Goal: Information Seeking & Learning: Check status

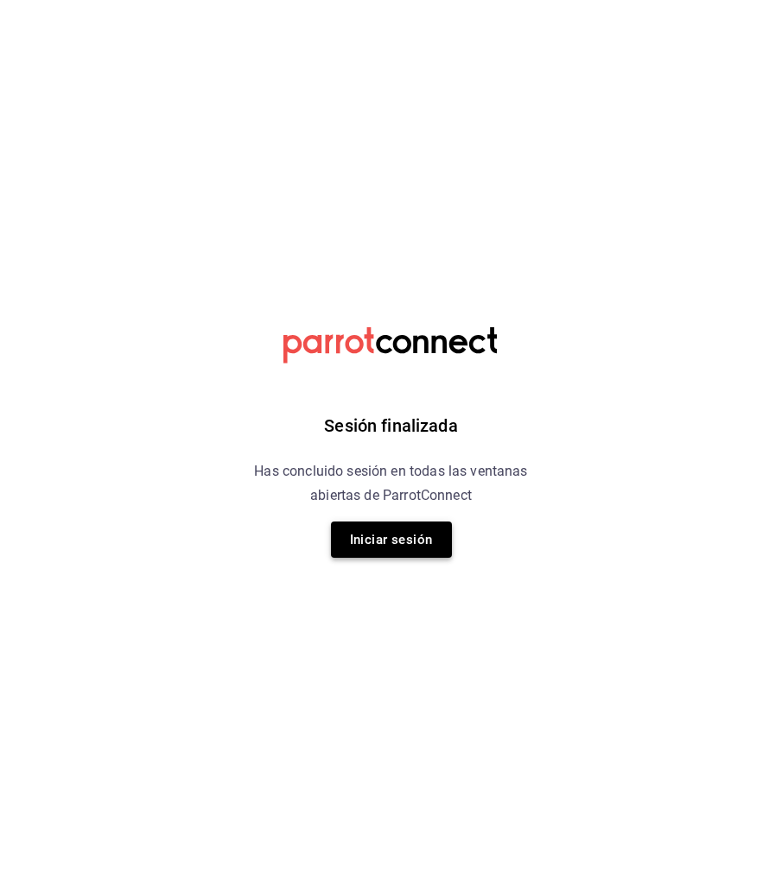
click at [371, 540] on button "Iniciar sesión" at bounding box center [391, 540] width 121 height 36
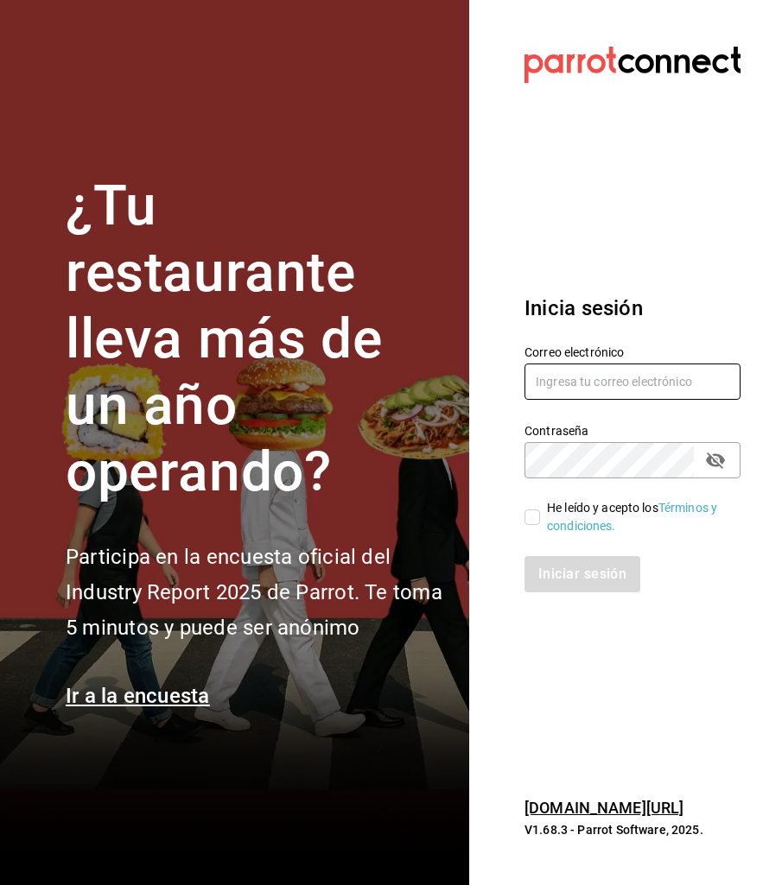
click at [555, 392] on input "text" at bounding box center [632, 382] width 216 height 36
type input "multiuser@toshitaidama.com"
click at [529, 517] on input "He leído y acepto los Términos y condiciones." at bounding box center [532, 518] width 16 height 16
checkbox input "true"
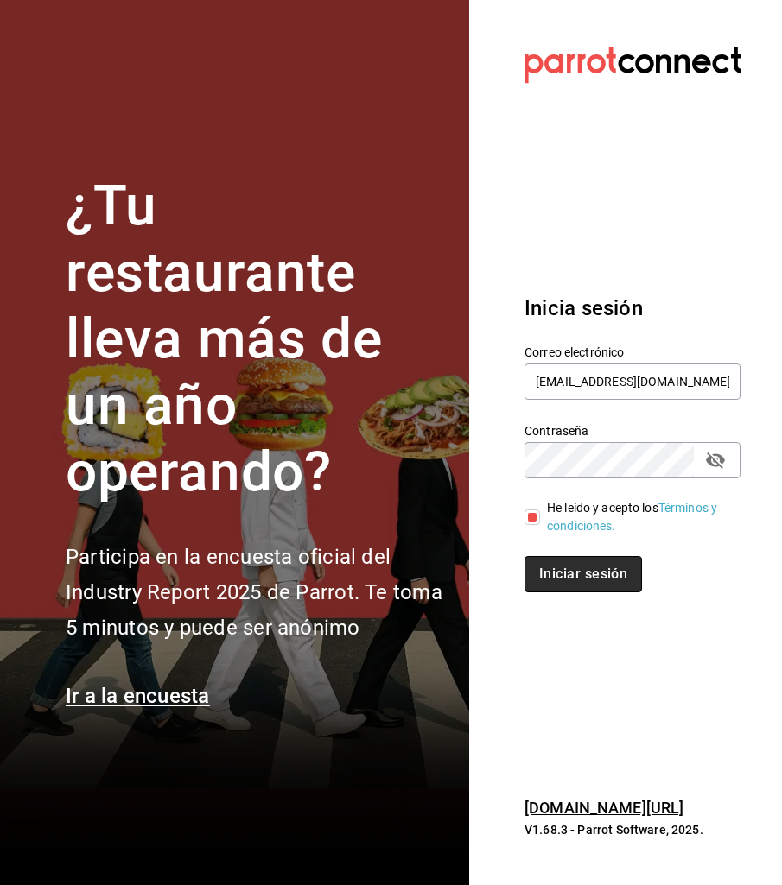
click at [567, 577] on button "Iniciar sesión" at bounding box center [582, 574] width 117 height 36
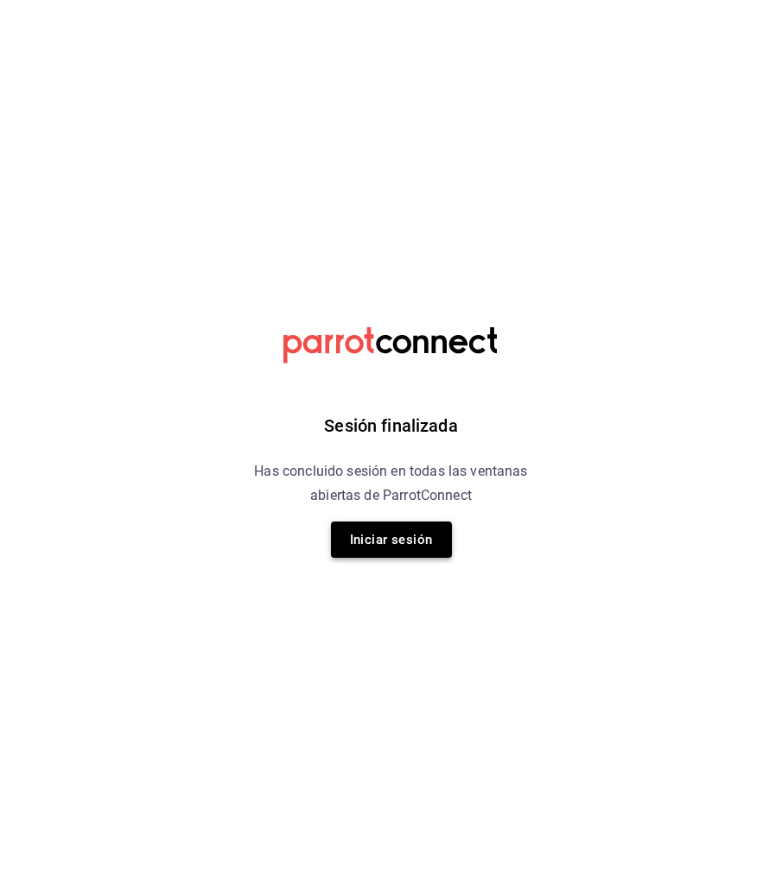
click at [400, 537] on button "Iniciar sesión" at bounding box center [391, 540] width 121 height 36
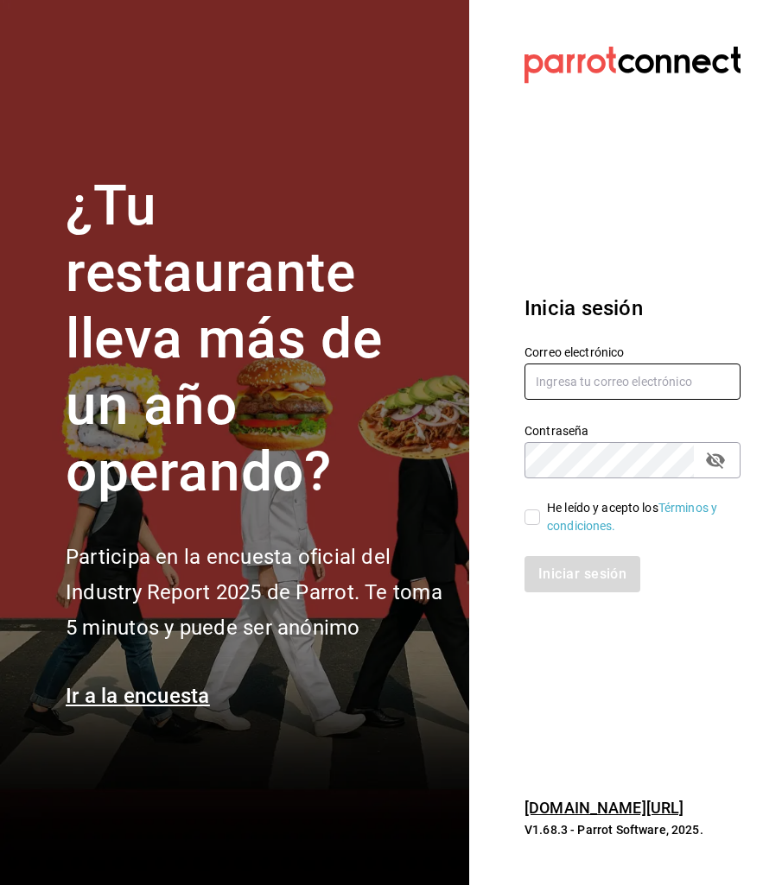
click at [553, 365] on input "text" at bounding box center [632, 382] width 216 height 36
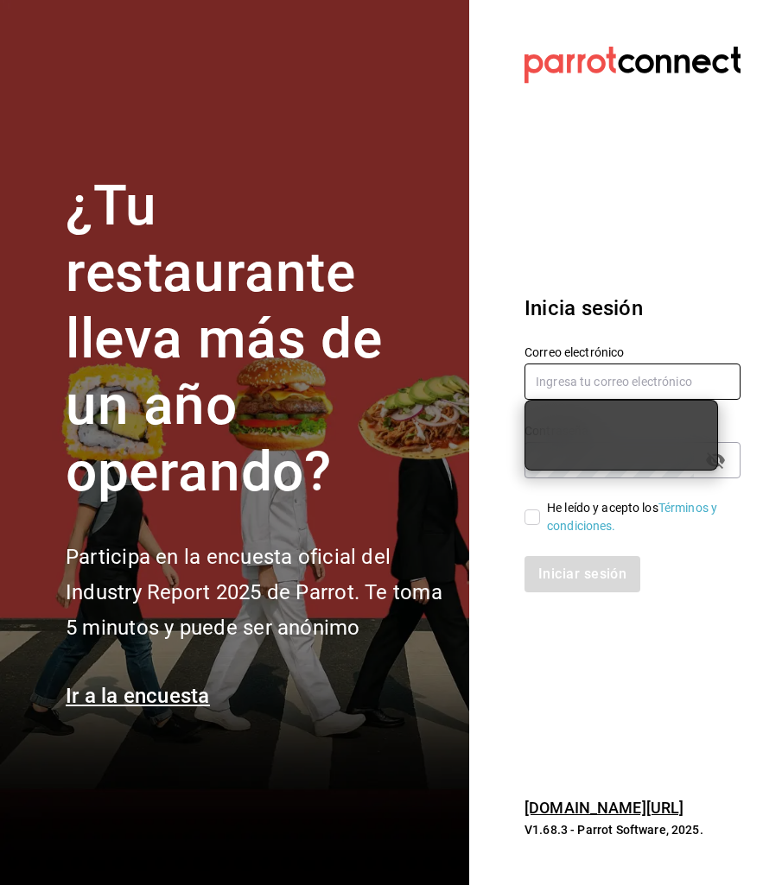
type input "multiuser@toshitaidama.com"
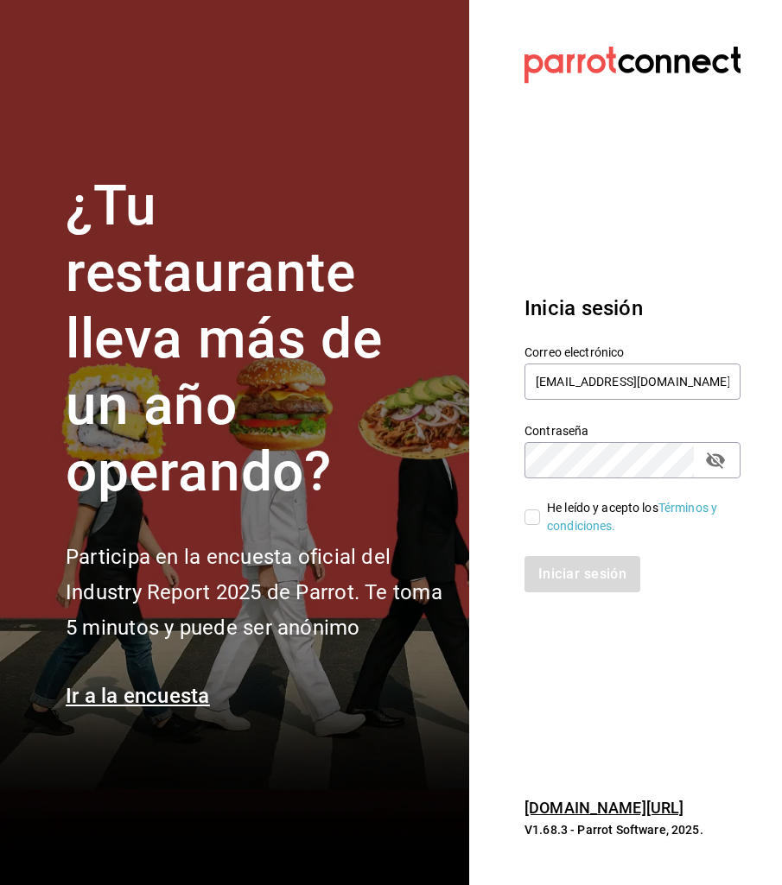
click at [535, 516] on input "He leído y acepto los Términos y condiciones." at bounding box center [532, 518] width 16 height 16
checkbox input "true"
click at [552, 571] on button "Iniciar sesión" at bounding box center [582, 574] width 117 height 36
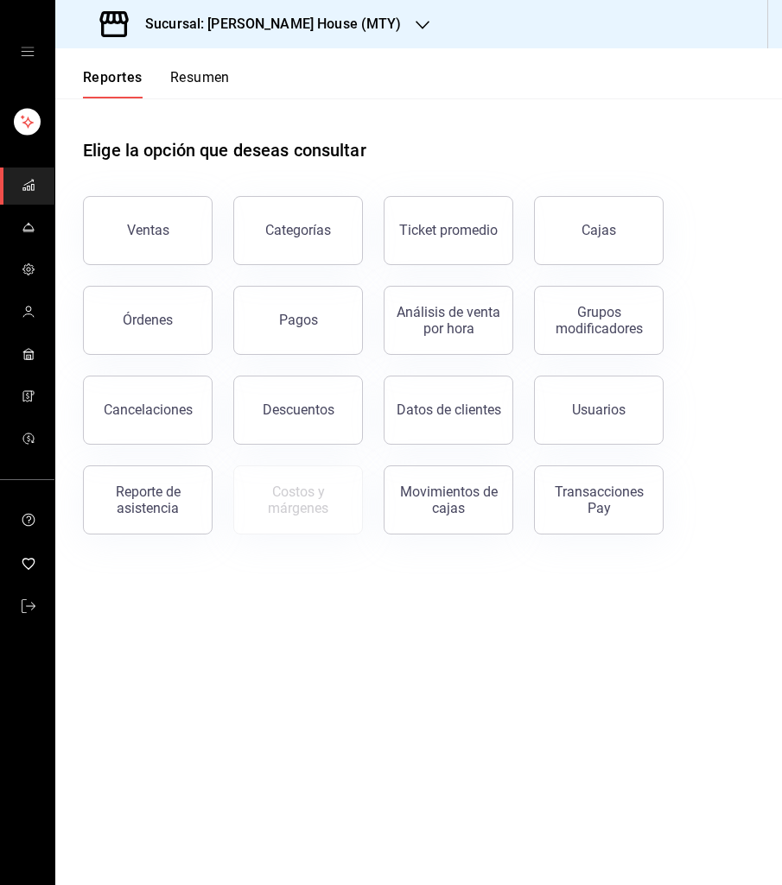
click at [599, 240] on button "Cajas" at bounding box center [599, 230] width 130 height 69
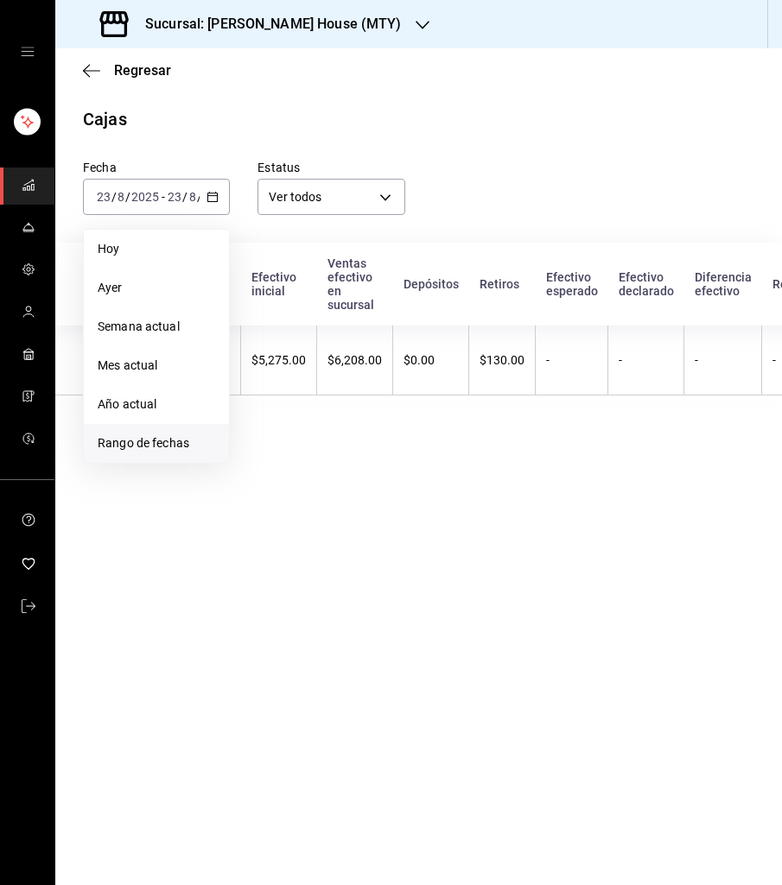
click at [149, 443] on span "Rango de fechas" at bounding box center [156, 443] width 117 height 18
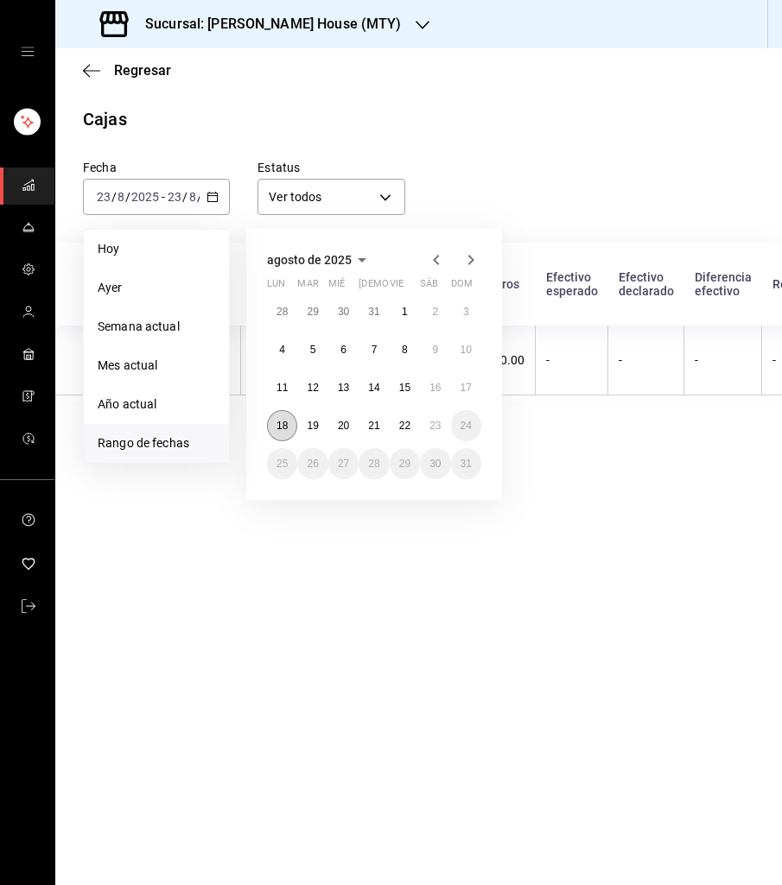
click at [275, 429] on button "18" at bounding box center [282, 425] width 30 height 31
click at [280, 414] on button "18" at bounding box center [282, 425] width 30 height 31
click at [438, 420] on abbr "23" at bounding box center [434, 426] width 11 height 12
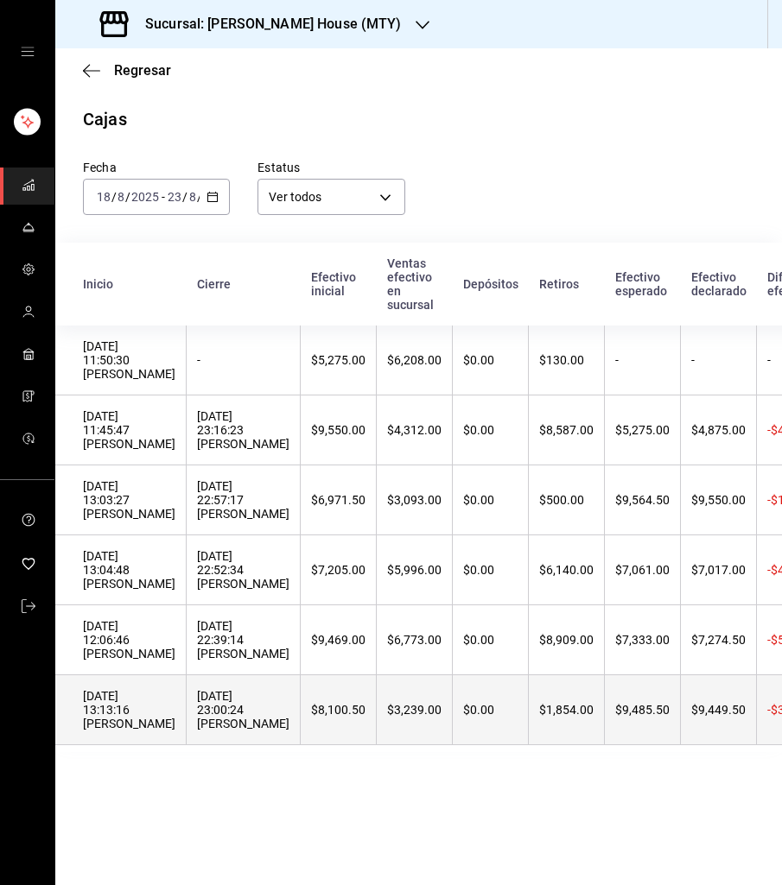
click at [210, 728] on div "[DATE] 23:00:24 [PERSON_NAME]" at bounding box center [243, 709] width 92 height 41
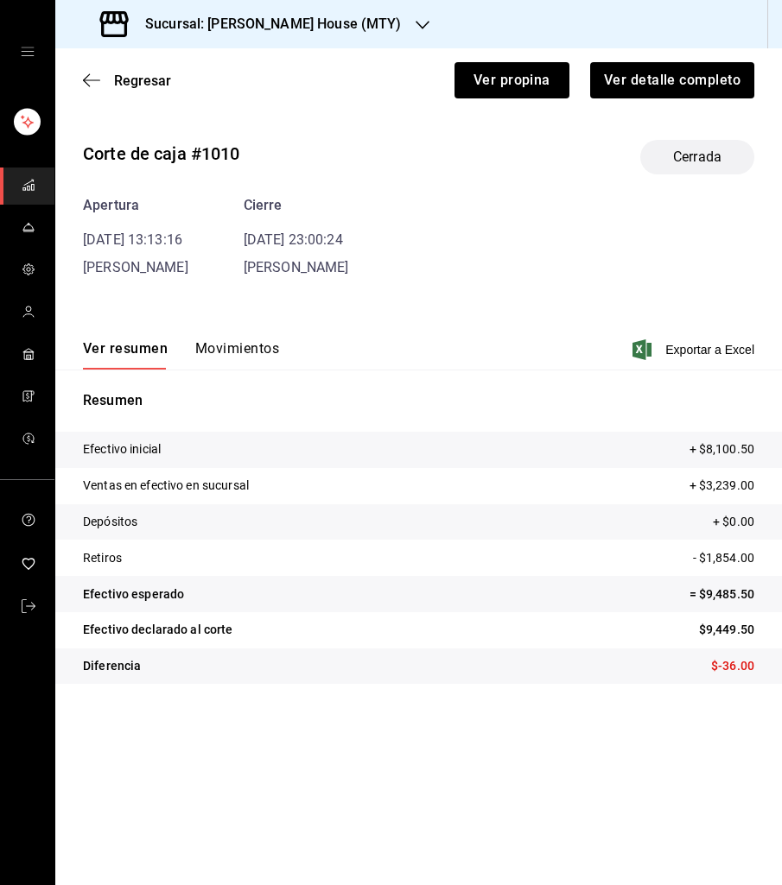
click at [215, 340] on button "Movimientos" at bounding box center [237, 354] width 84 height 29
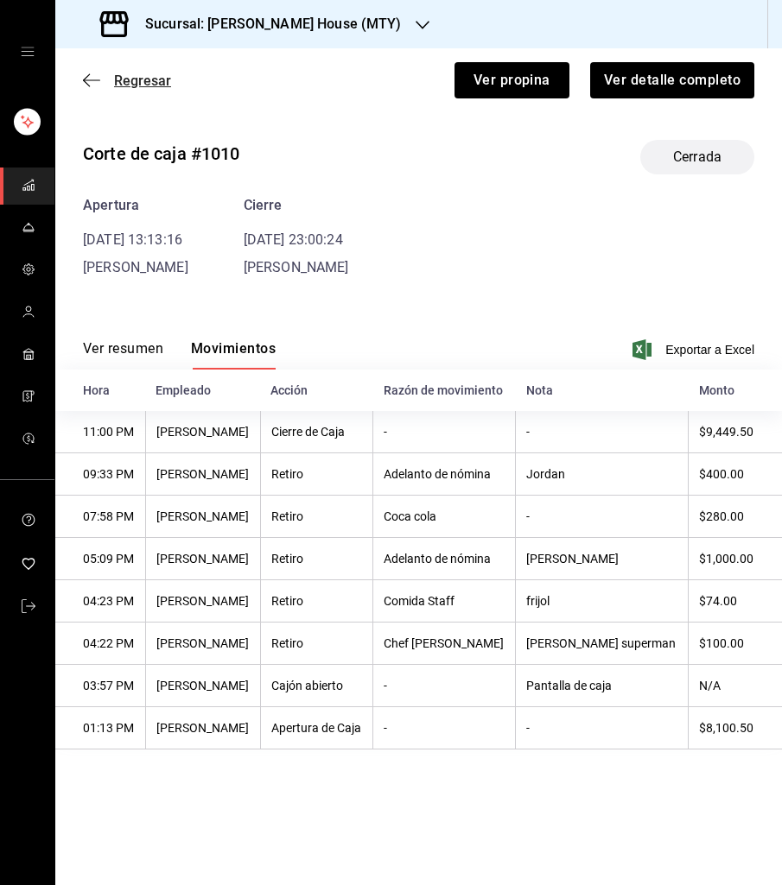
click at [130, 78] on span "Regresar" at bounding box center [142, 81] width 57 height 16
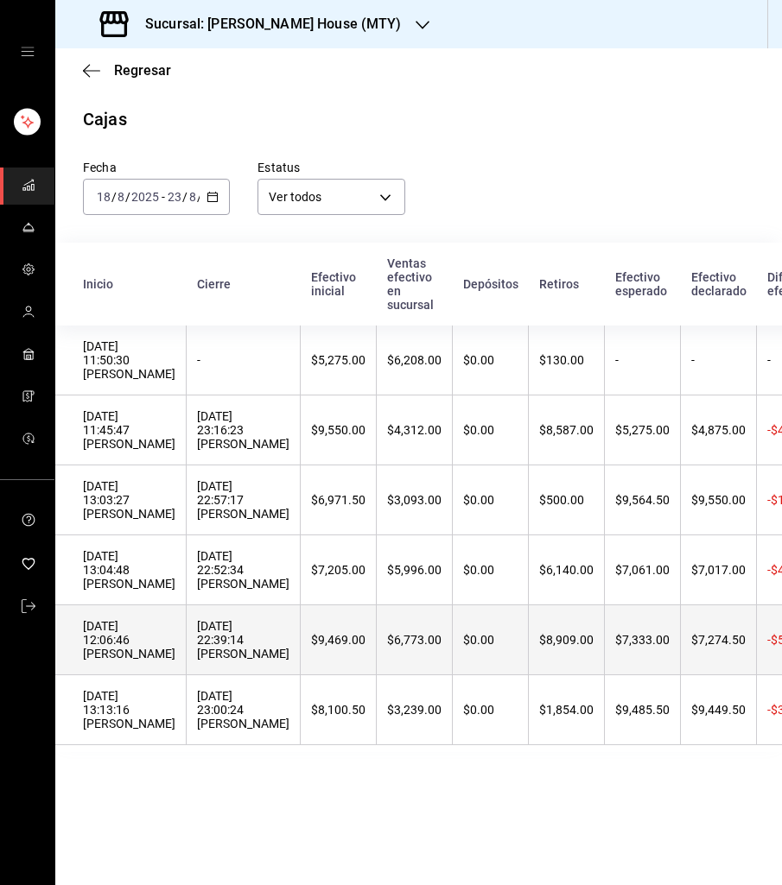
click at [220, 617] on th "[DATE] 22:39:14 [PERSON_NAME]" at bounding box center [244, 640] width 114 height 70
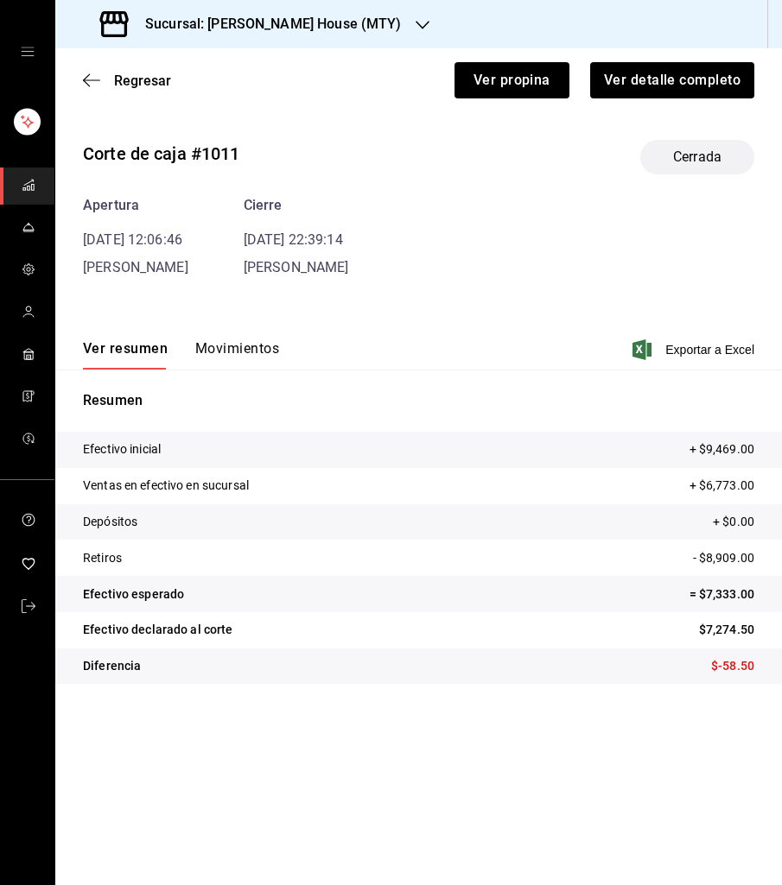
click at [217, 345] on button "Movimientos" at bounding box center [237, 354] width 84 height 29
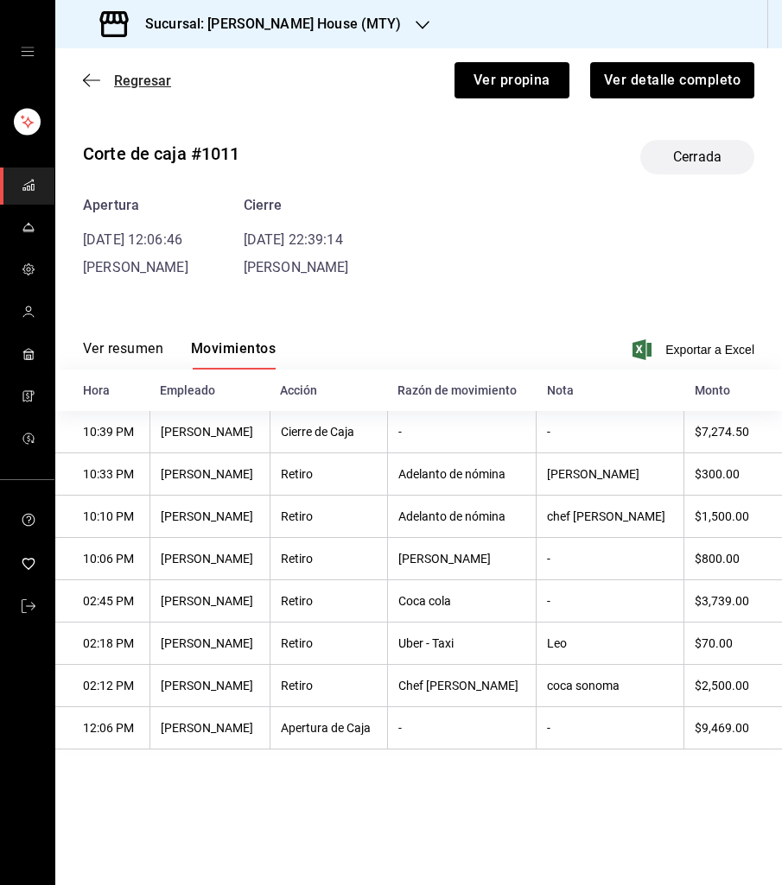
click at [146, 84] on span "Regresar" at bounding box center [142, 81] width 57 height 16
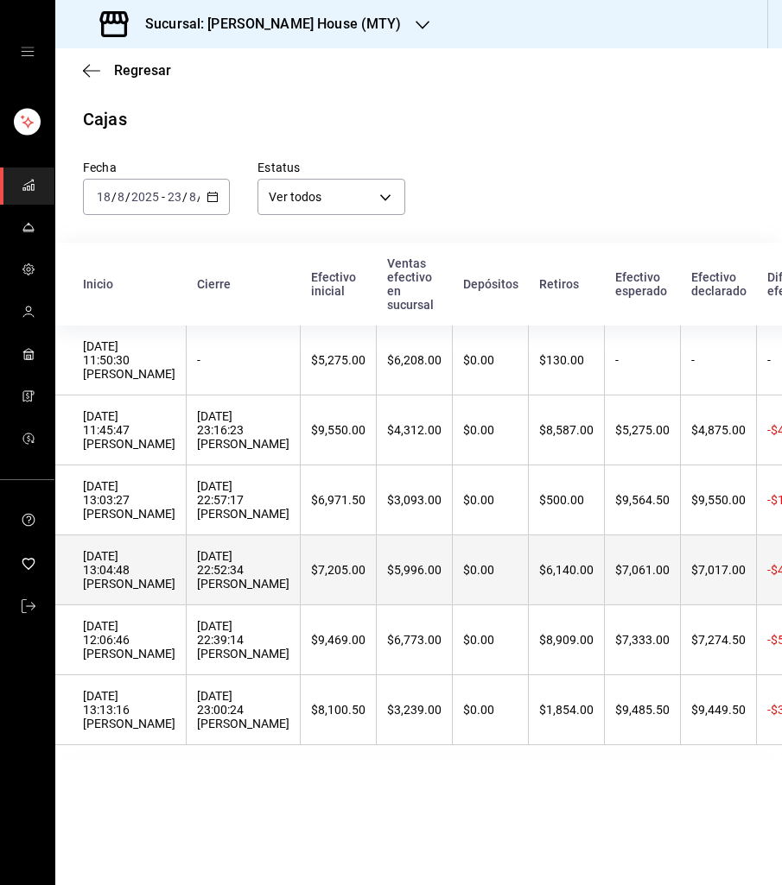
click at [188, 562] on th "[DATE] 22:52:34 [PERSON_NAME]" at bounding box center [244, 571] width 114 height 70
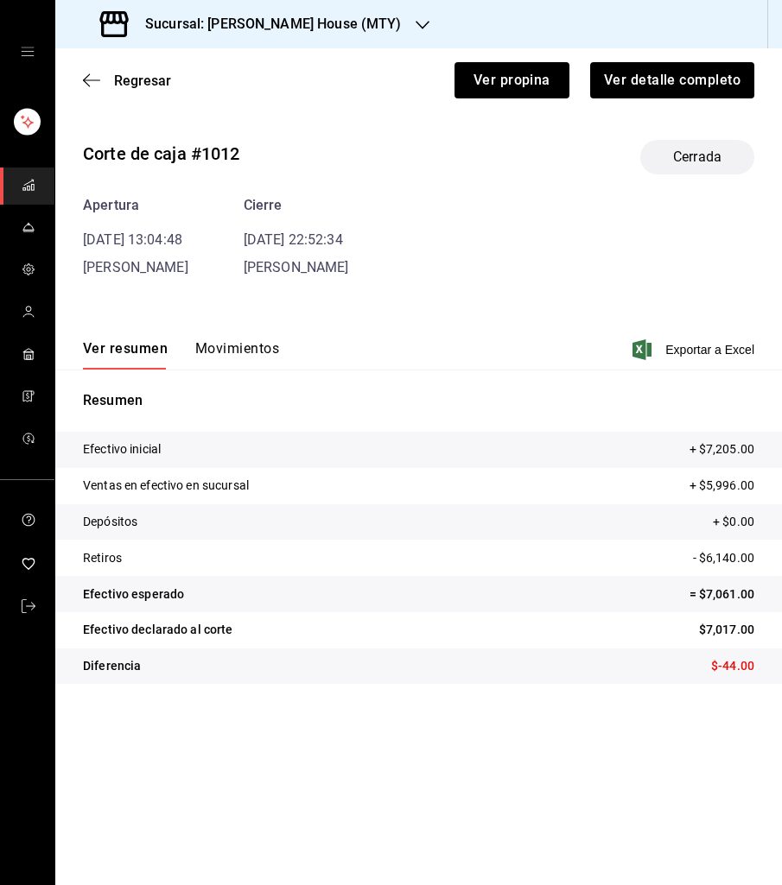
click at [211, 340] on button "Movimientos" at bounding box center [237, 354] width 84 height 29
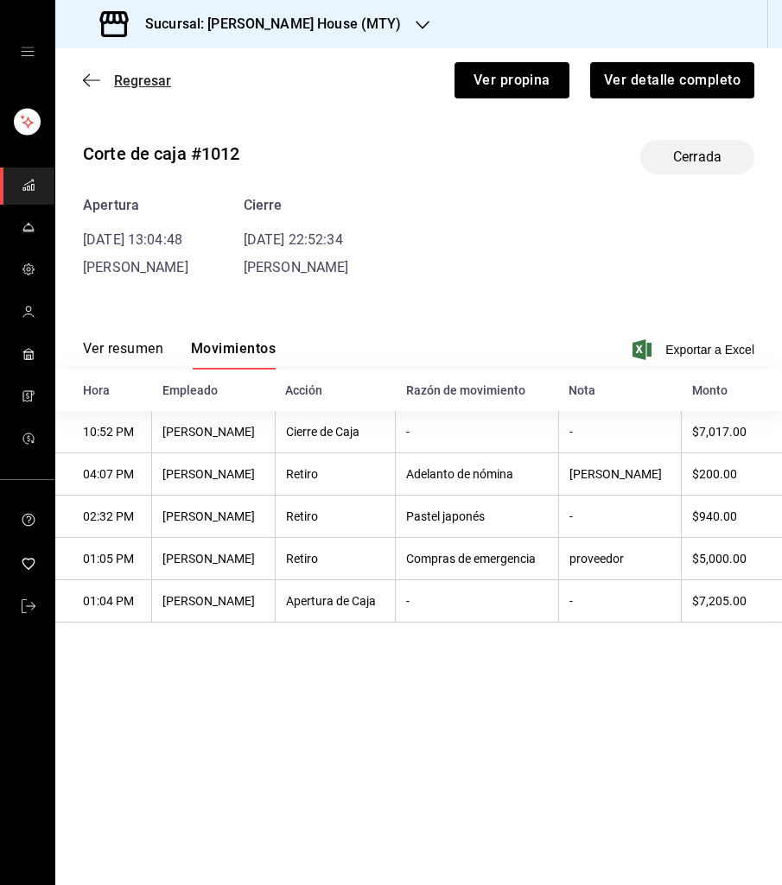
click at [131, 78] on span "Regresar" at bounding box center [142, 81] width 57 height 16
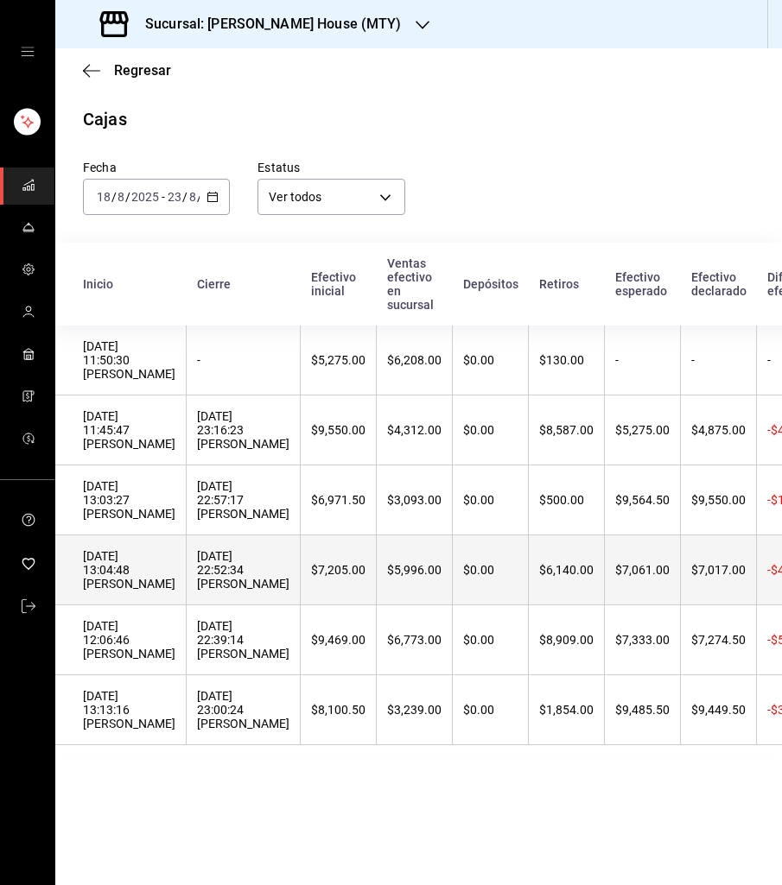
click at [164, 564] on div "[DATE] 13:04:48 [PERSON_NAME]" at bounding box center [129, 569] width 92 height 41
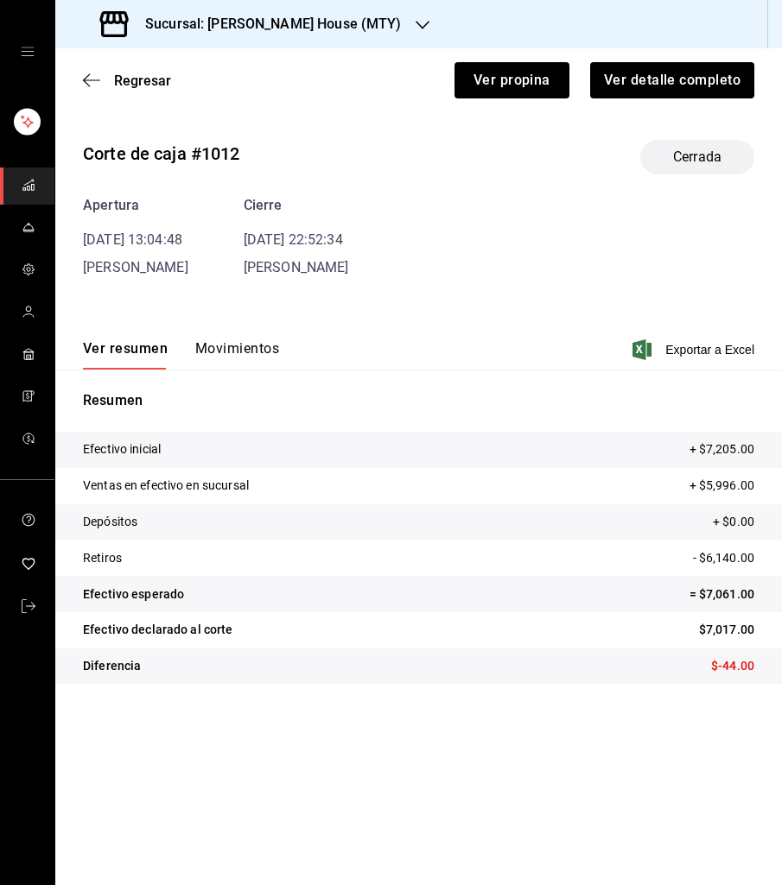
click at [235, 345] on button "Movimientos" at bounding box center [237, 354] width 84 height 29
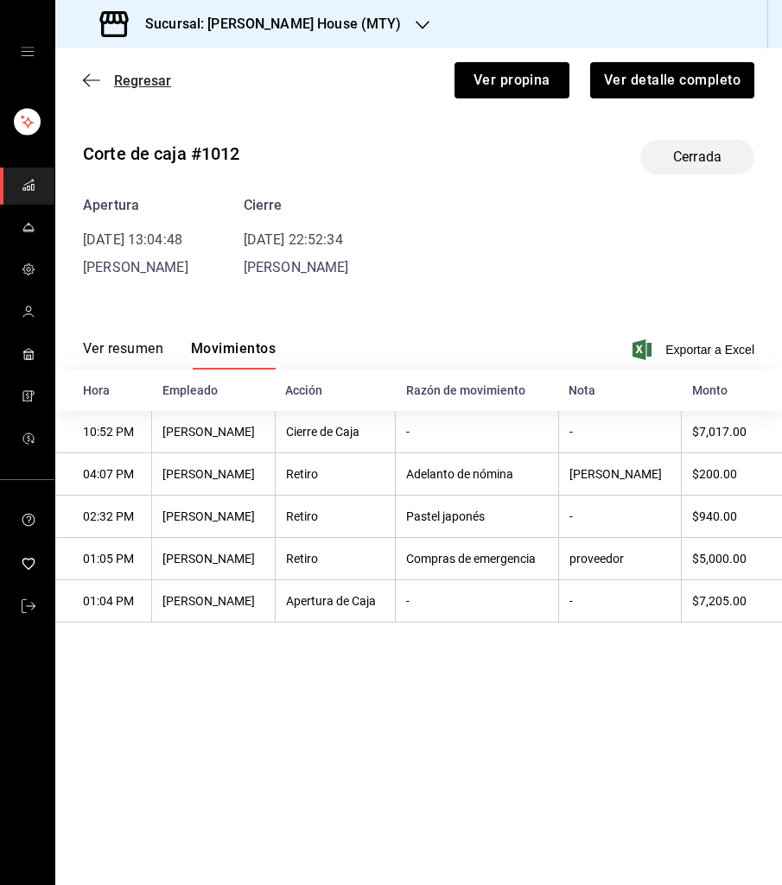
click at [115, 81] on span "Regresar" at bounding box center [142, 81] width 57 height 16
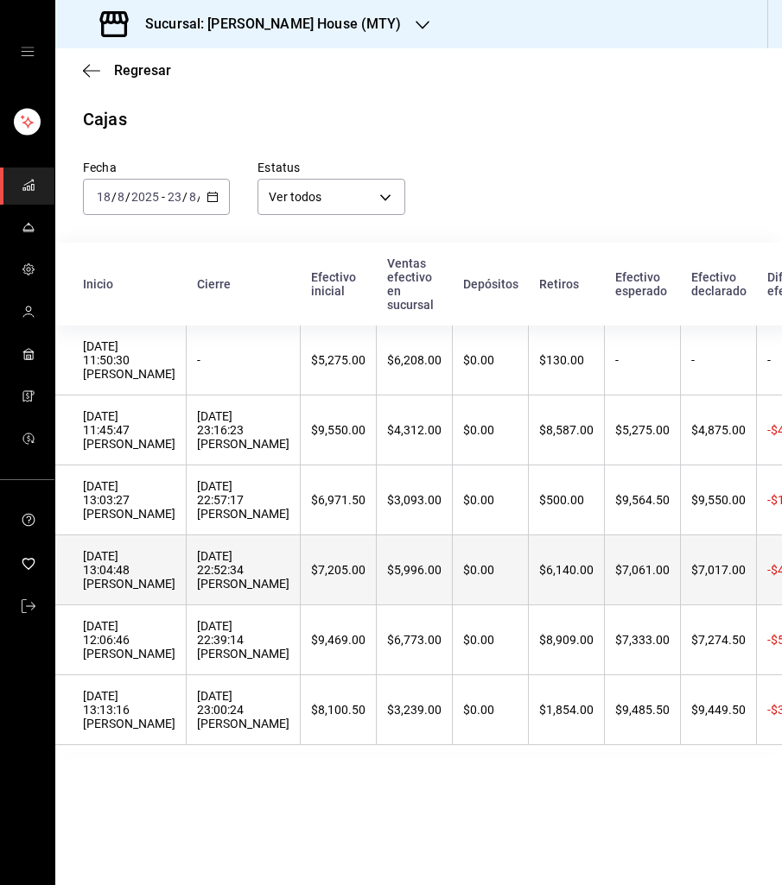
click at [133, 563] on div "[DATE] 13:04:48 [PERSON_NAME]" at bounding box center [129, 569] width 92 height 41
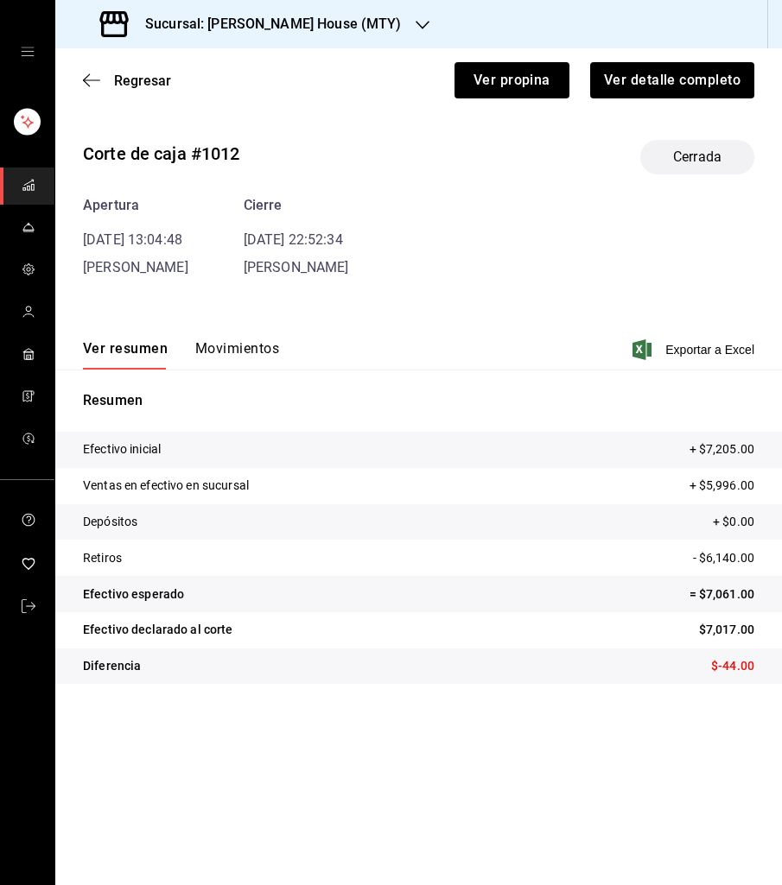
click at [223, 356] on button "Movimientos" at bounding box center [237, 354] width 84 height 29
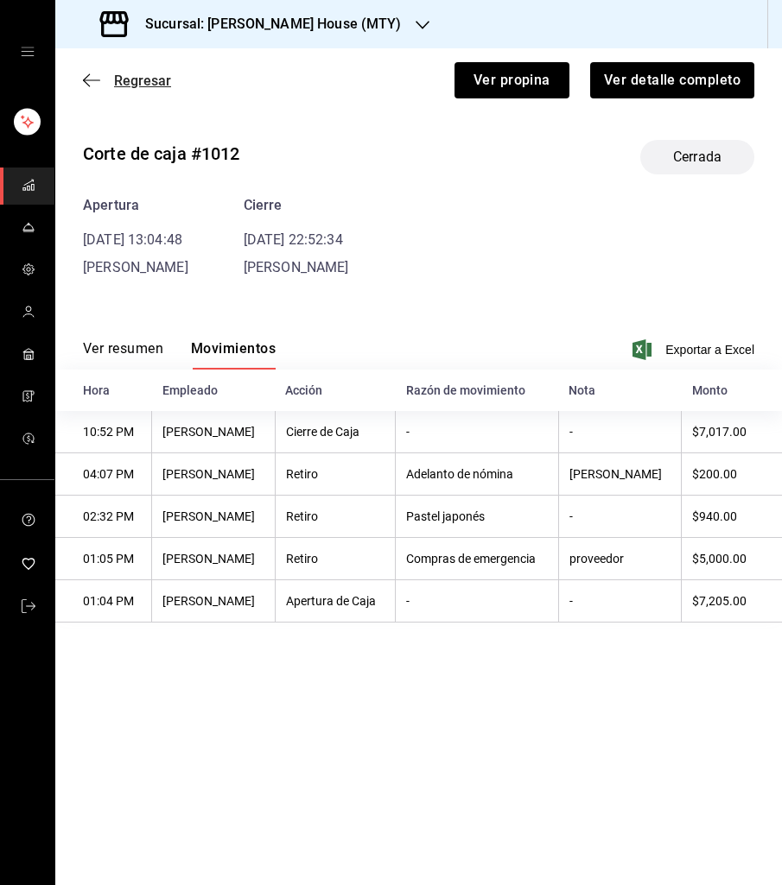
click at [129, 77] on span "Regresar" at bounding box center [142, 81] width 57 height 16
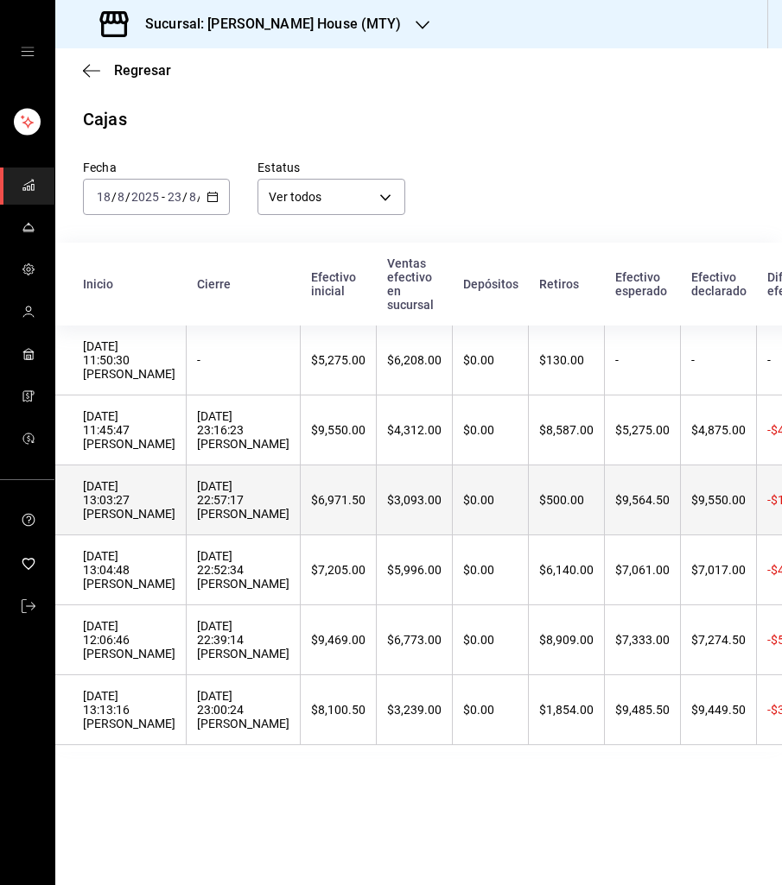
click at [130, 525] on th "[DATE] 13:03:27 [PERSON_NAME]" at bounding box center [120, 501] width 131 height 70
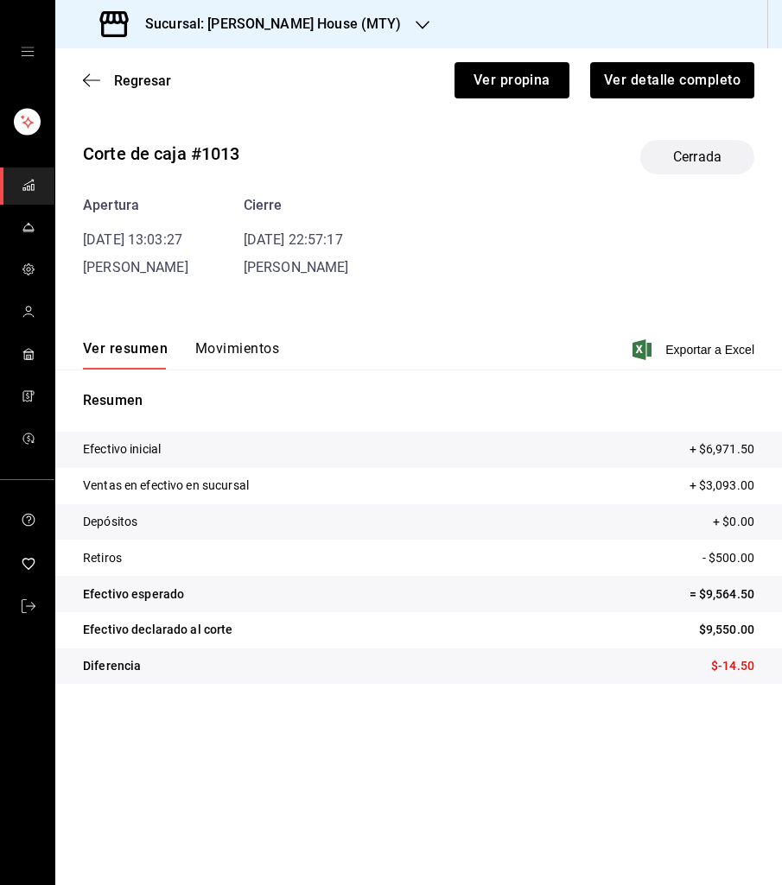
click at [214, 336] on div "Ver resumen Movimientos Exportar a Excel" at bounding box center [418, 345] width 726 height 50
click at [211, 345] on button "Movimientos" at bounding box center [237, 354] width 84 height 29
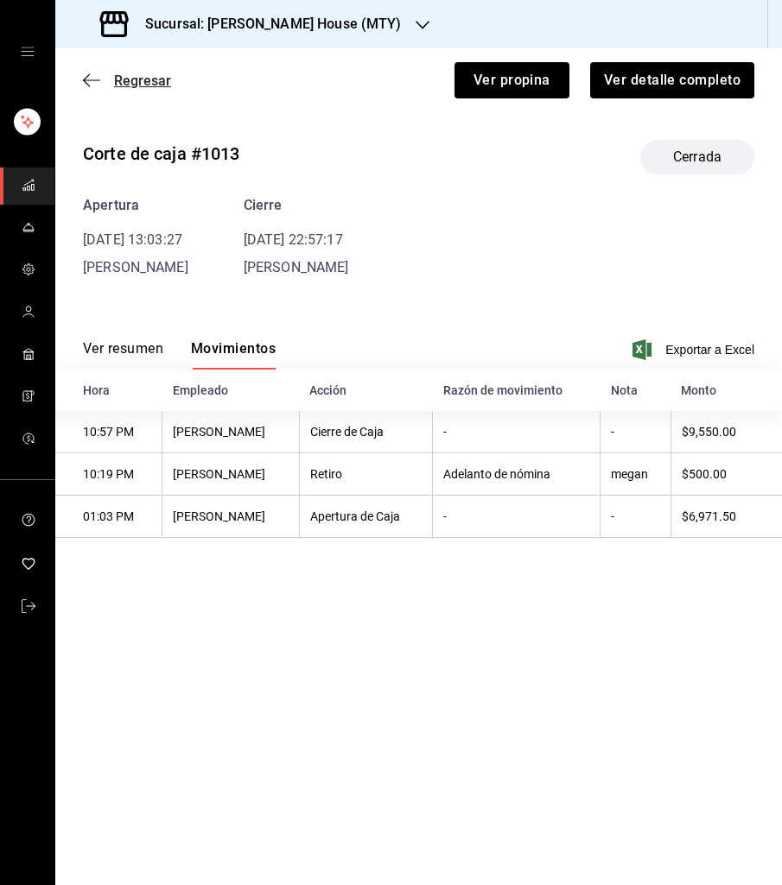
click at [139, 83] on span "Regresar" at bounding box center [142, 81] width 57 height 16
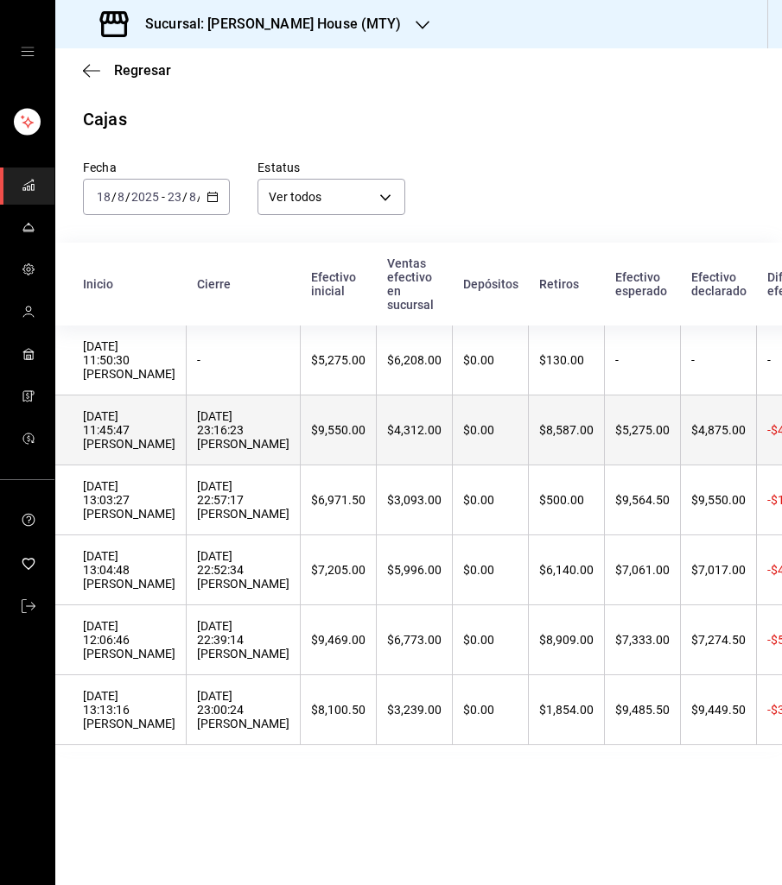
click at [168, 438] on div "[DATE] 11:45:47 [PERSON_NAME]" at bounding box center [129, 429] width 92 height 41
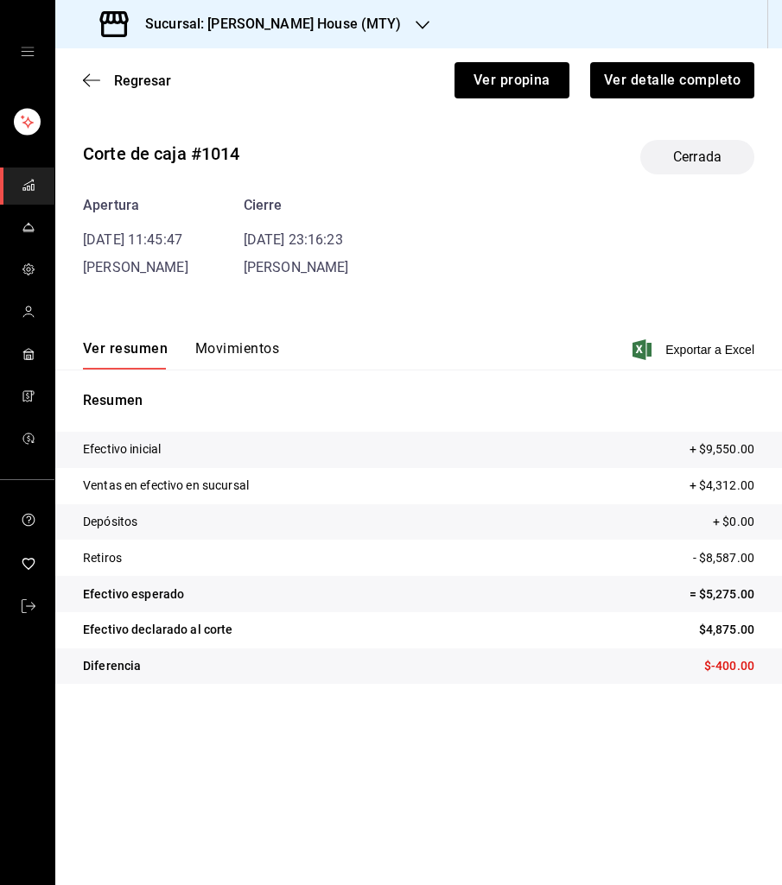
click at [222, 343] on button "Movimientos" at bounding box center [237, 354] width 84 height 29
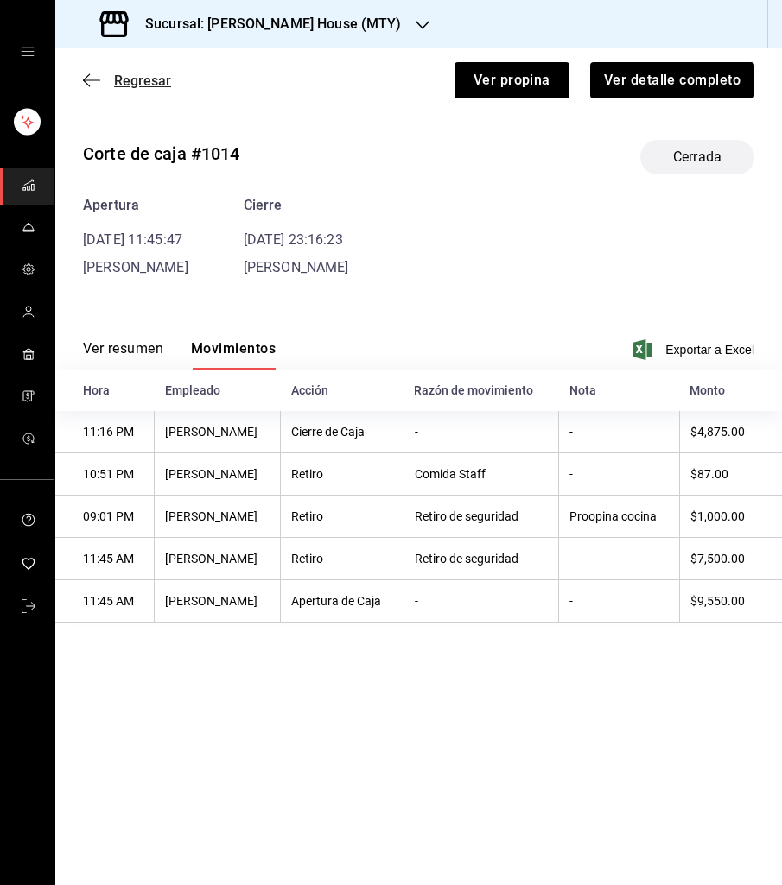
click at [132, 80] on span "Regresar" at bounding box center [142, 81] width 57 height 16
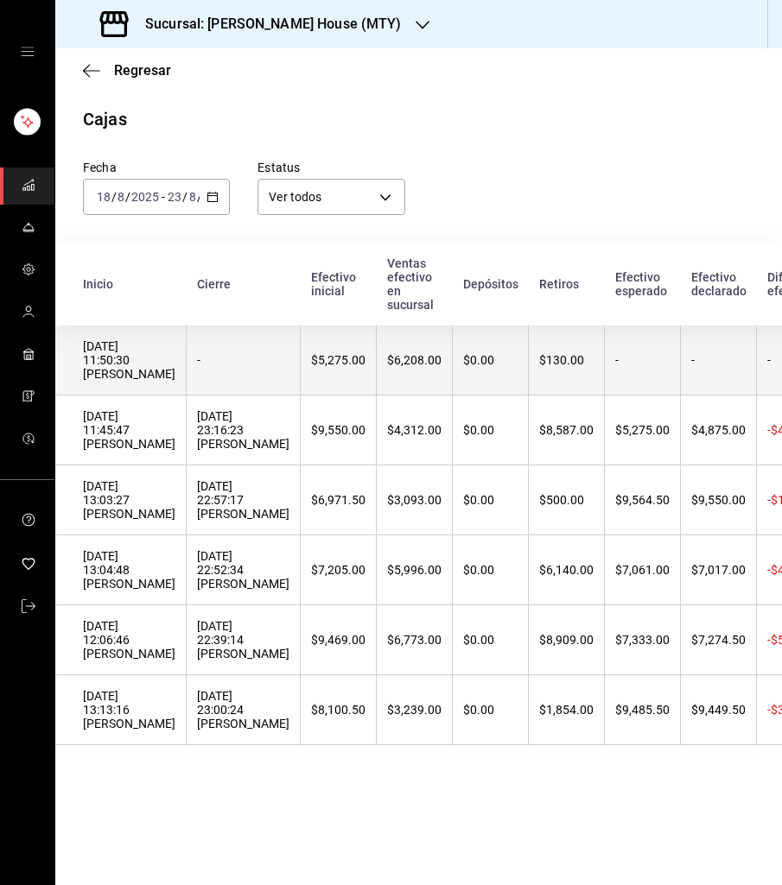
click at [162, 371] on div "[DATE] 11:50:30 [PERSON_NAME]" at bounding box center [129, 359] width 92 height 41
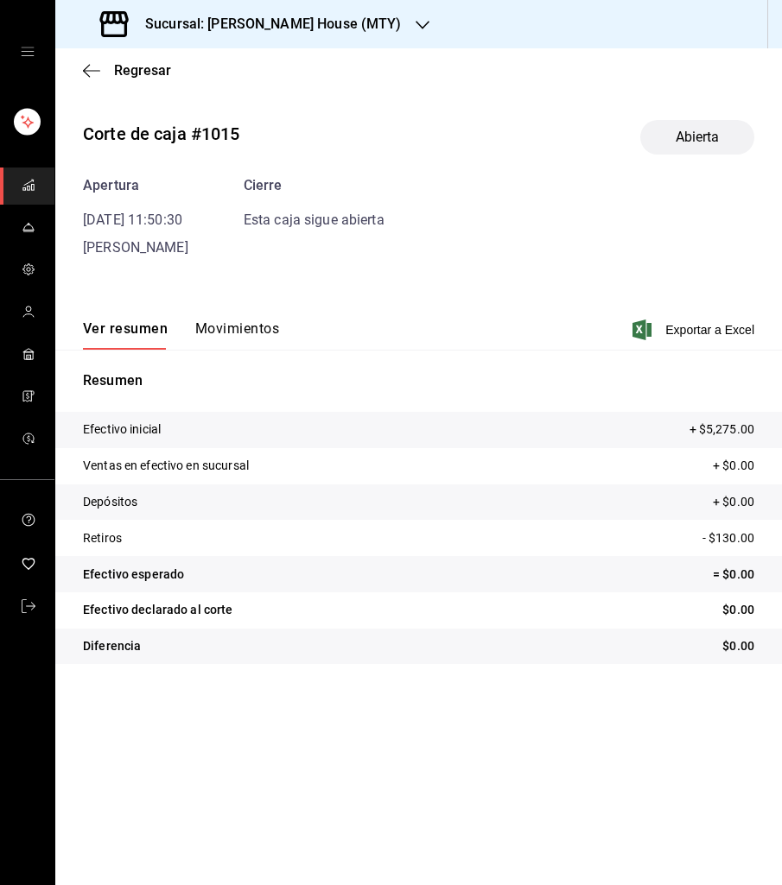
click at [217, 324] on button "Movimientos" at bounding box center [237, 334] width 84 height 29
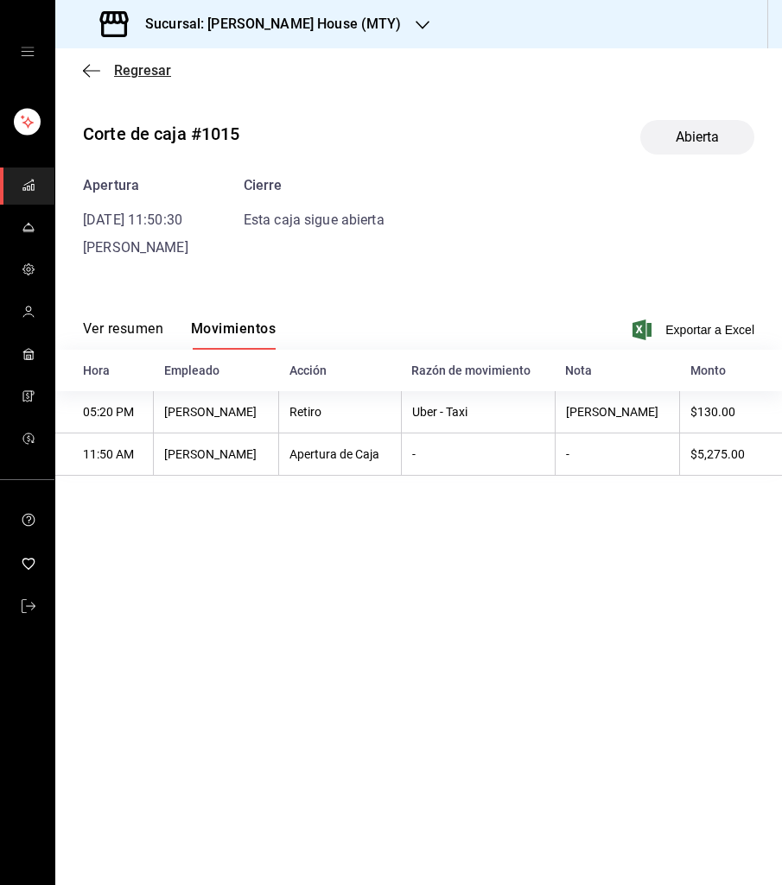
click at [141, 68] on span "Regresar" at bounding box center [142, 70] width 57 height 16
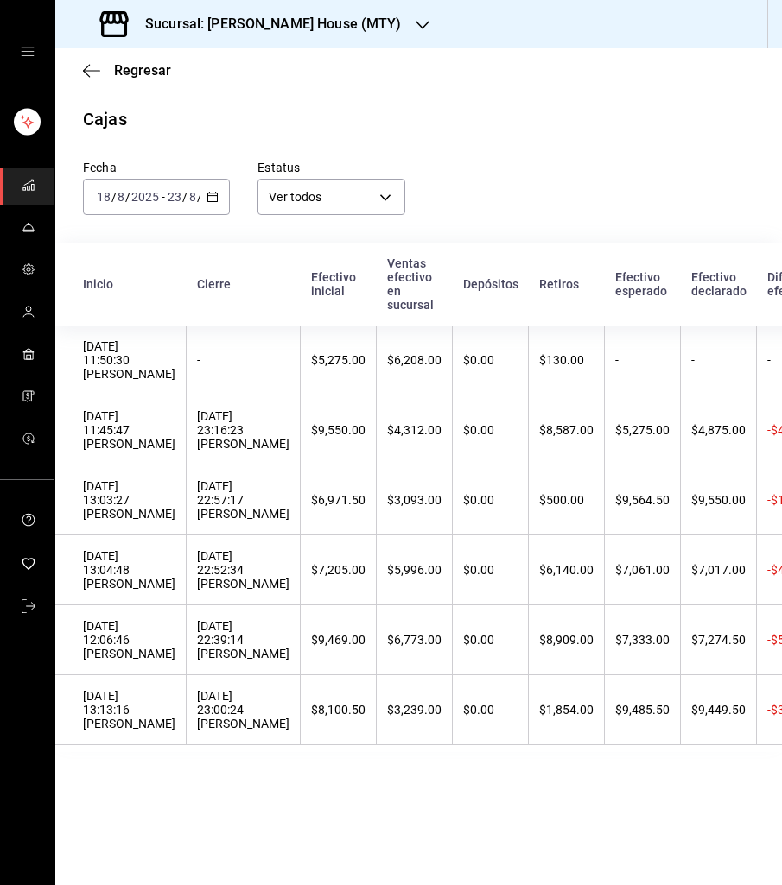
click at [241, 29] on h3 "Sucursal: [PERSON_NAME] House (MTY)" at bounding box center [266, 24] width 270 height 21
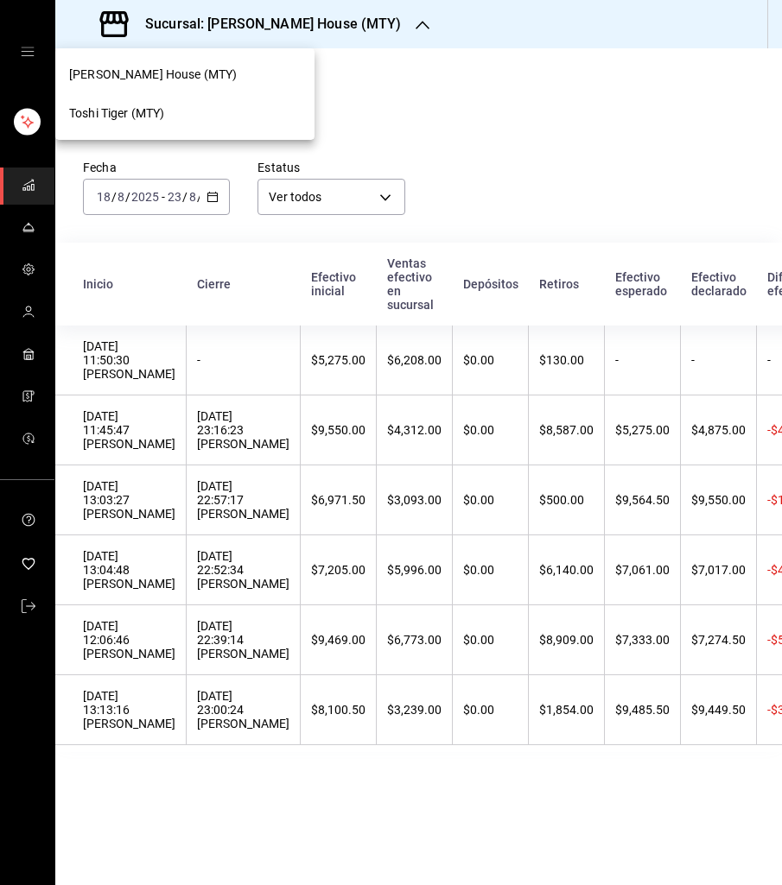
click at [358, 144] on div at bounding box center [391, 442] width 782 height 885
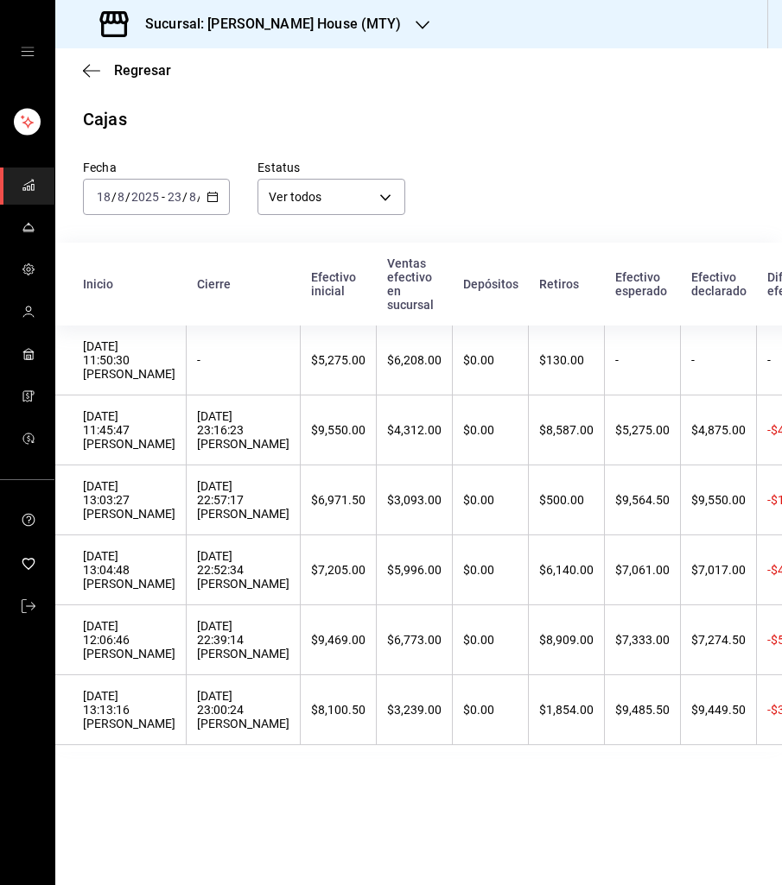
click at [216, 206] on div "[DATE] [DATE] - [DATE] [DATE]" at bounding box center [156, 197] width 147 height 36
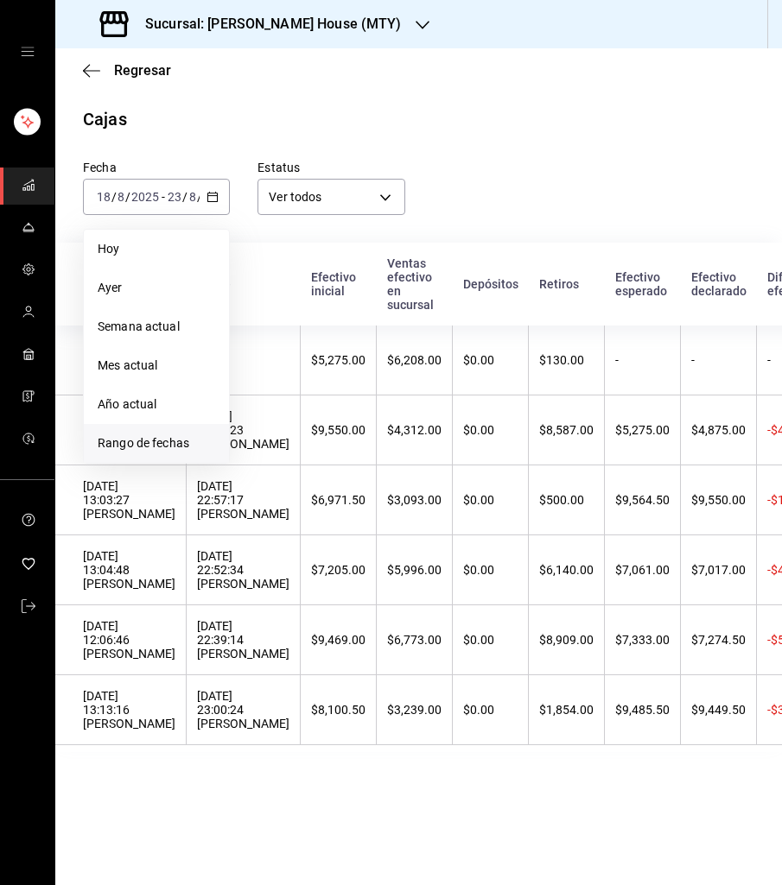
click at [156, 434] on span "Rango de fechas" at bounding box center [156, 443] width 117 height 18
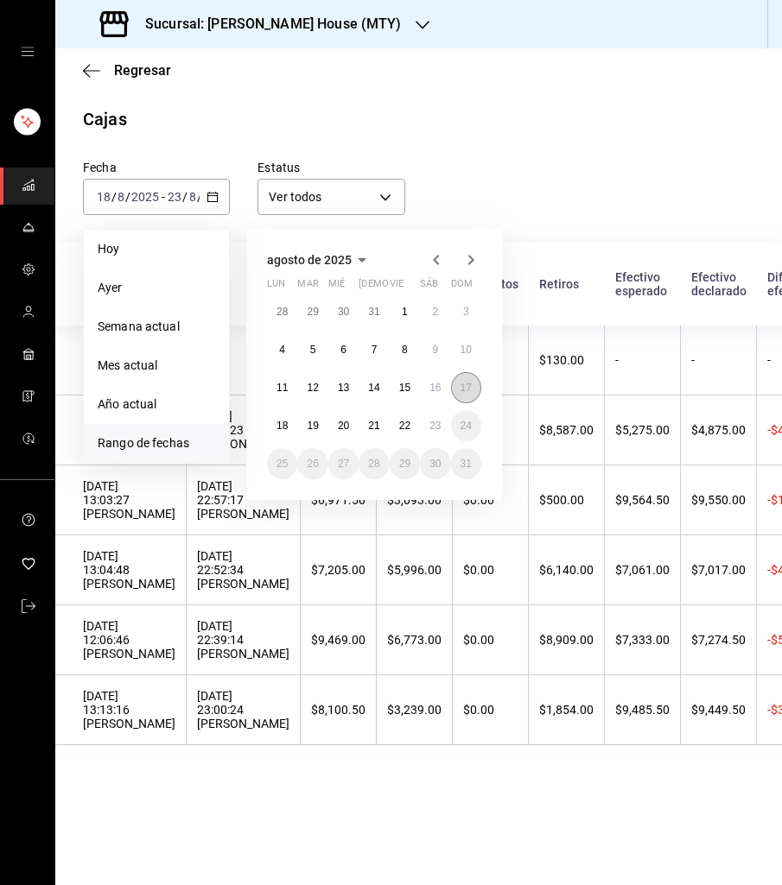
click at [465, 385] on abbr "17" at bounding box center [465, 388] width 11 height 12
click at [438, 426] on abbr "23" at bounding box center [434, 426] width 11 height 12
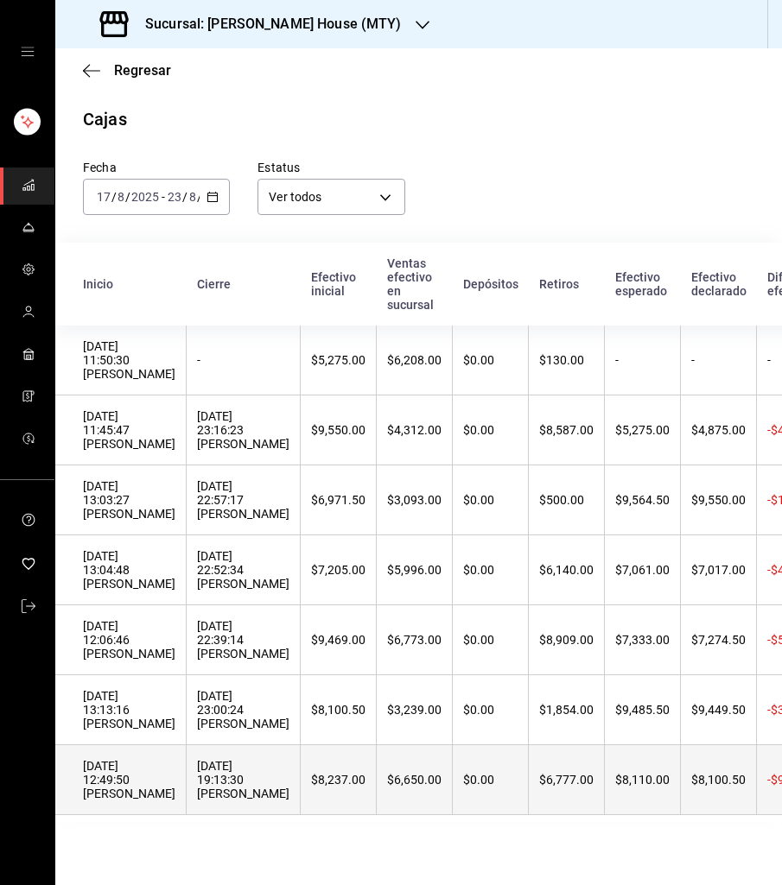
click at [136, 794] on div "[DATE] 12:49:50 [PERSON_NAME]" at bounding box center [129, 779] width 92 height 41
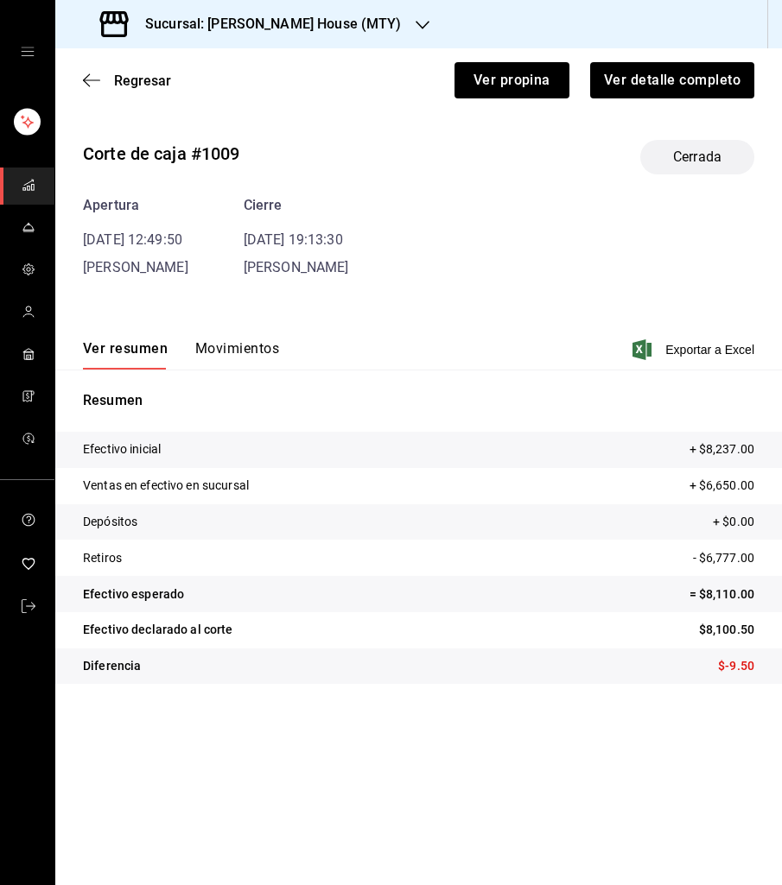
click at [225, 351] on button "Movimientos" at bounding box center [237, 354] width 84 height 29
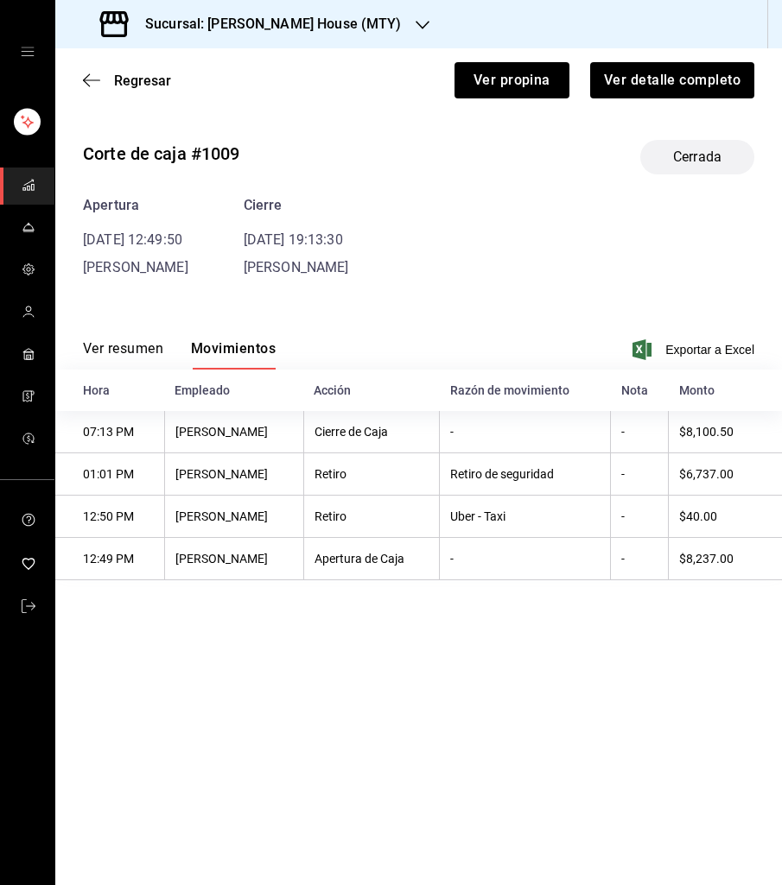
click at [237, 25] on h3 "Sucursal: [PERSON_NAME] House (MTY)" at bounding box center [266, 24] width 270 height 21
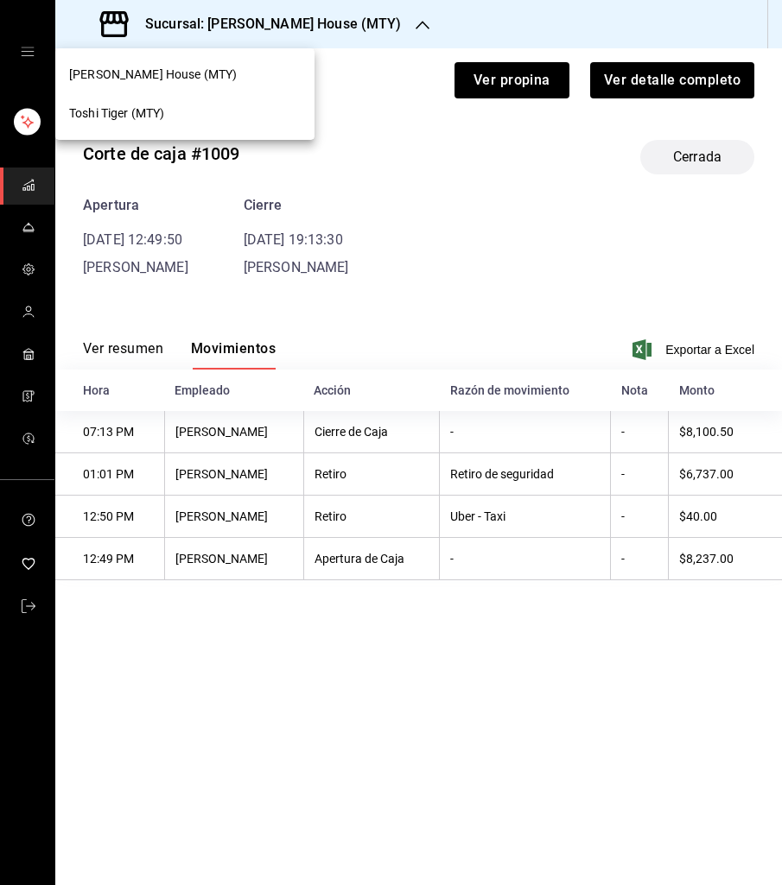
click at [201, 129] on div "Toshi Tiger (MTY)" at bounding box center [184, 113] width 259 height 39
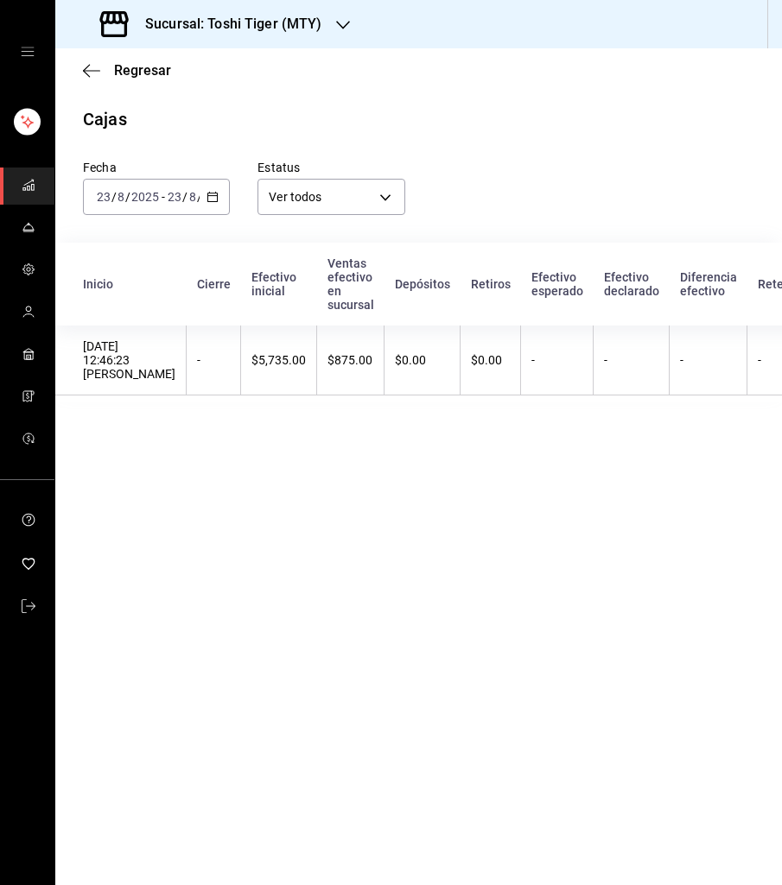
click at [208, 198] on \(Stroke\) "button" at bounding box center [212, 198] width 10 height 10
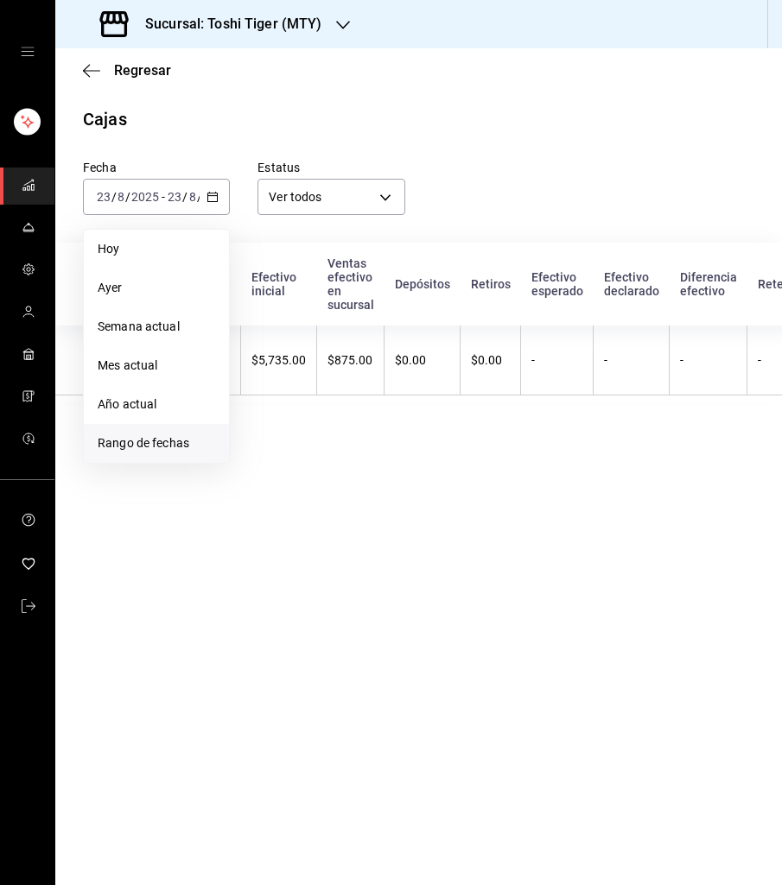
click at [166, 441] on span "Rango de fechas" at bounding box center [156, 443] width 117 height 18
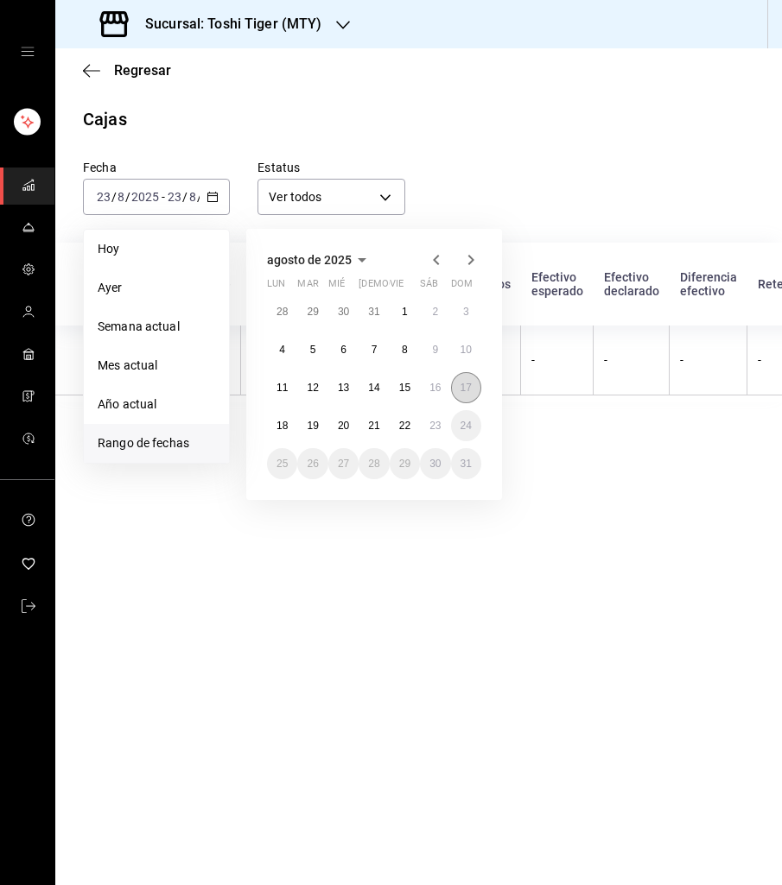
click at [463, 384] on abbr "17" at bounding box center [465, 388] width 11 height 12
click at [457, 381] on button "17" at bounding box center [466, 387] width 30 height 31
click at [439, 417] on button "23" at bounding box center [435, 425] width 30 height 31
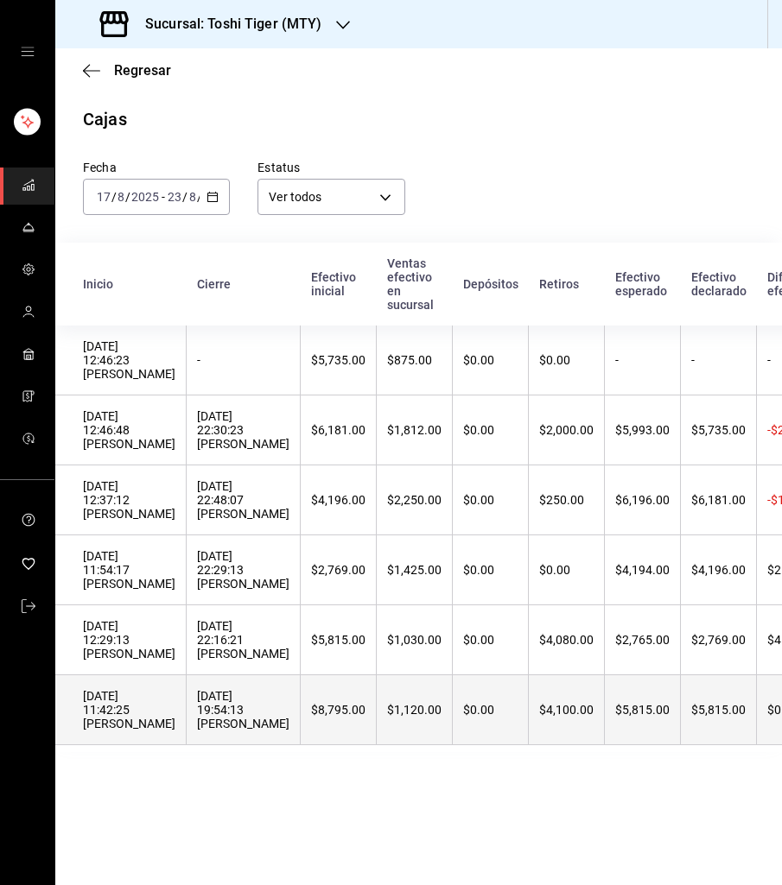
click at [263, 723] on div "[DATE] 19:54:13 [PERSON_NAME]" at bounding box center [243, 709] width 92 height 41
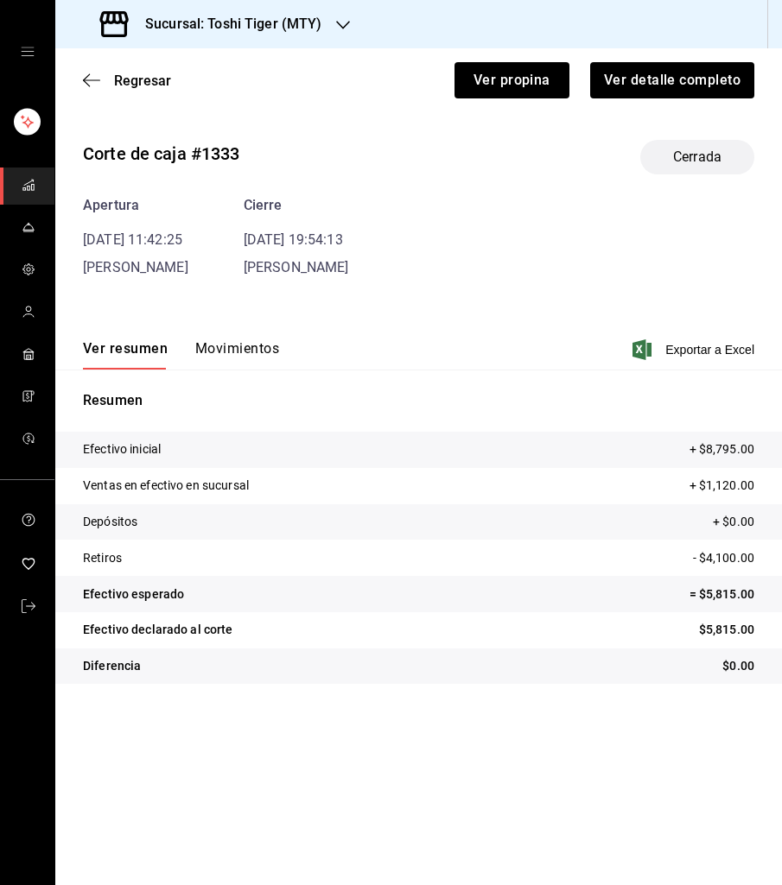
click at [236, 346] on button "Movimientos" at bounding box center [237, 354] width 84 height 29
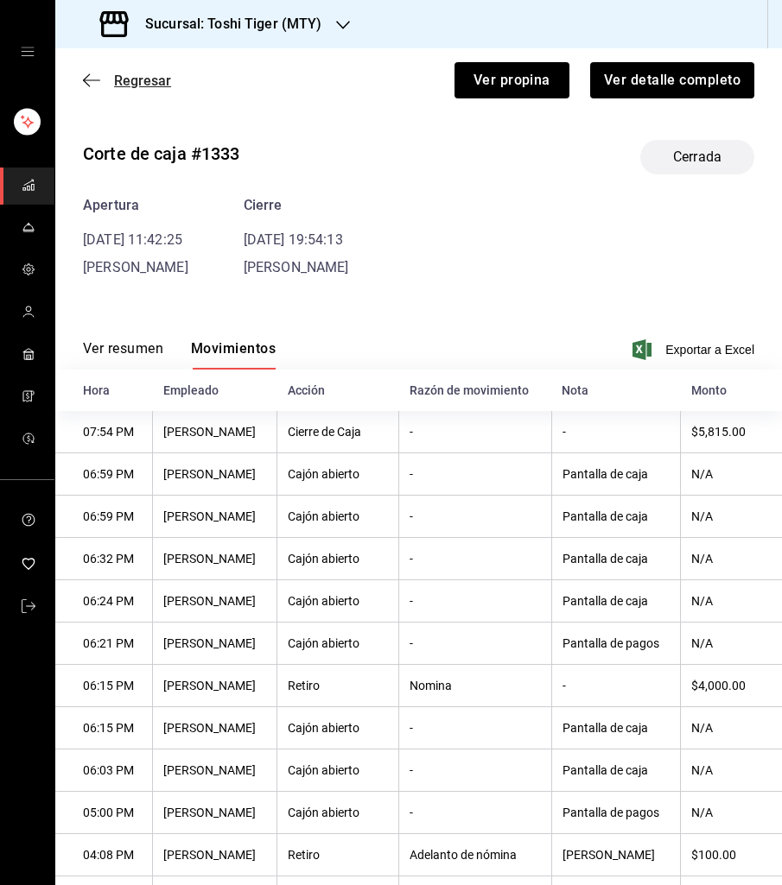
click at [143, 79] on span "Regresar" at bounding box center [142, 81] width 57 height 16
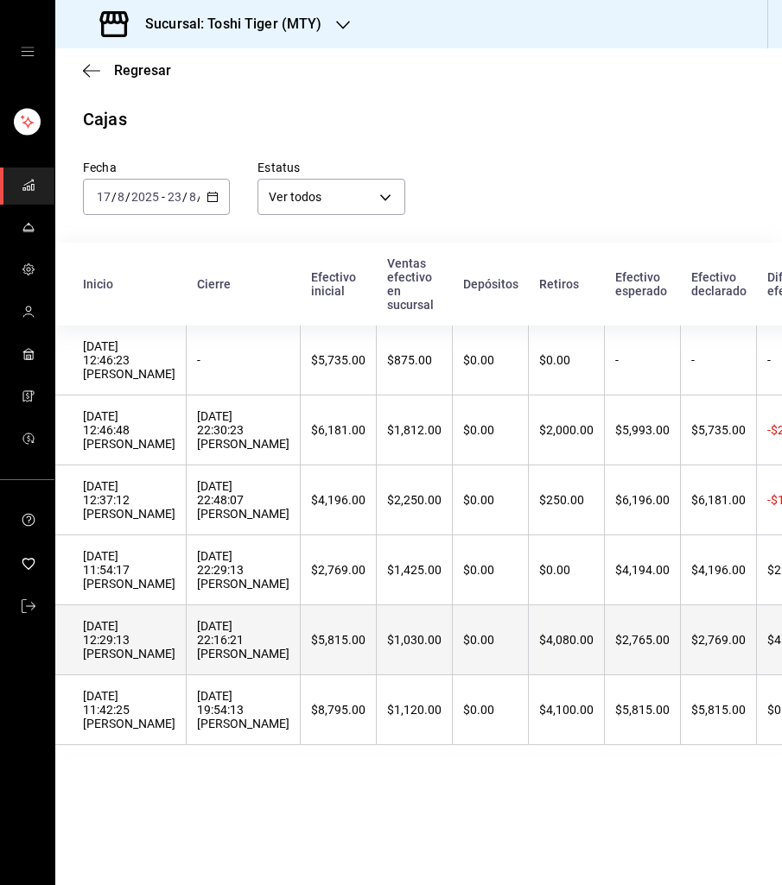
click at [162, 635] on div "[DATE] 12:29:13 [PERSON_NAME]" at bounding box center [129, 639] width 92 height 41
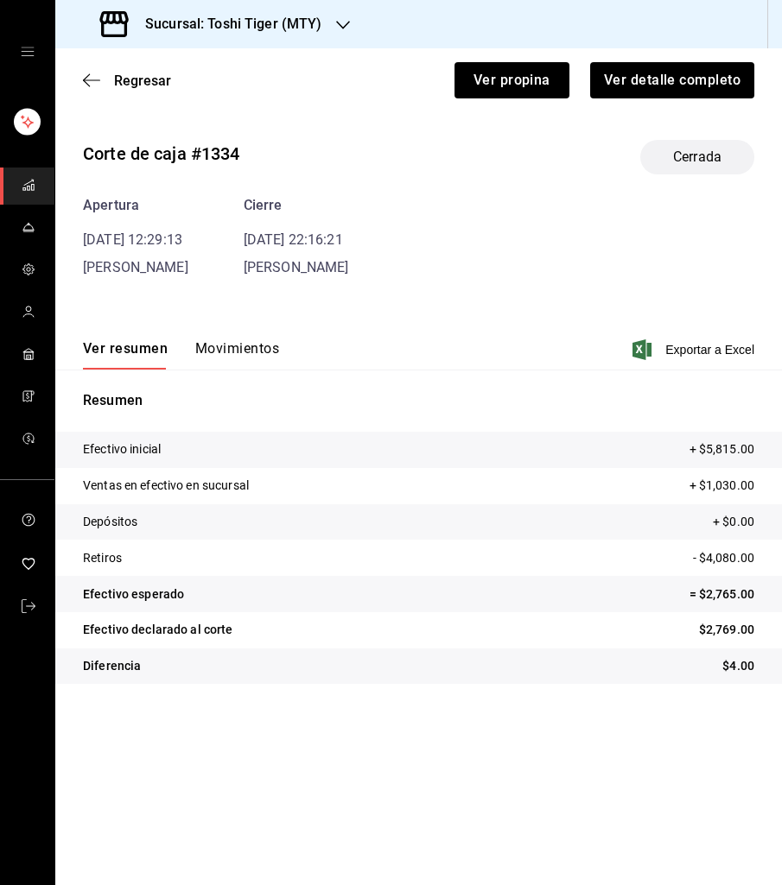
click at [219, 348] on button "Movimientos" at bounding box center [237, 354] width 84 height 29
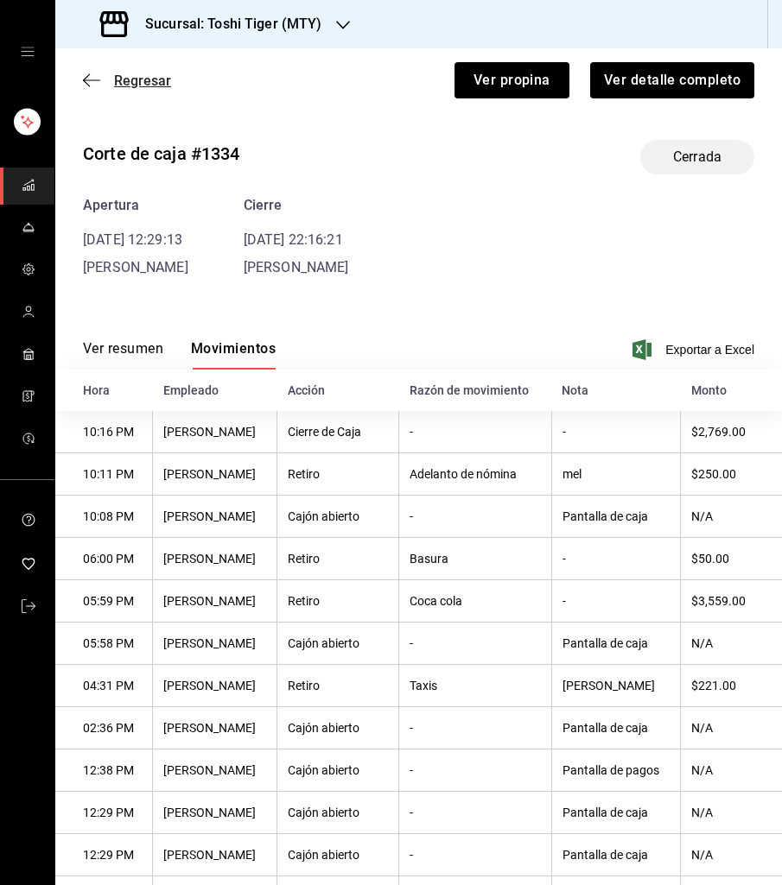
click at [148, 85] on span "Regresar" at bounding box center [142, 81] width 57 height 16
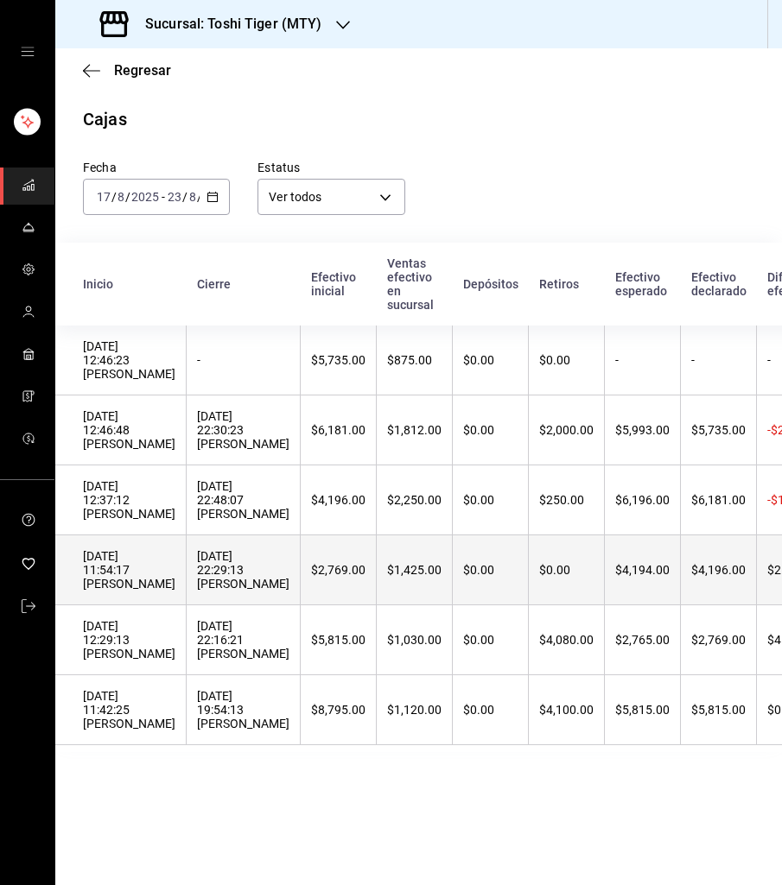
click at [151, 565] on div "[DATE] 11:54:17 [PERSON_NAME]" at bounding box center [129, 569] width 92 height 41
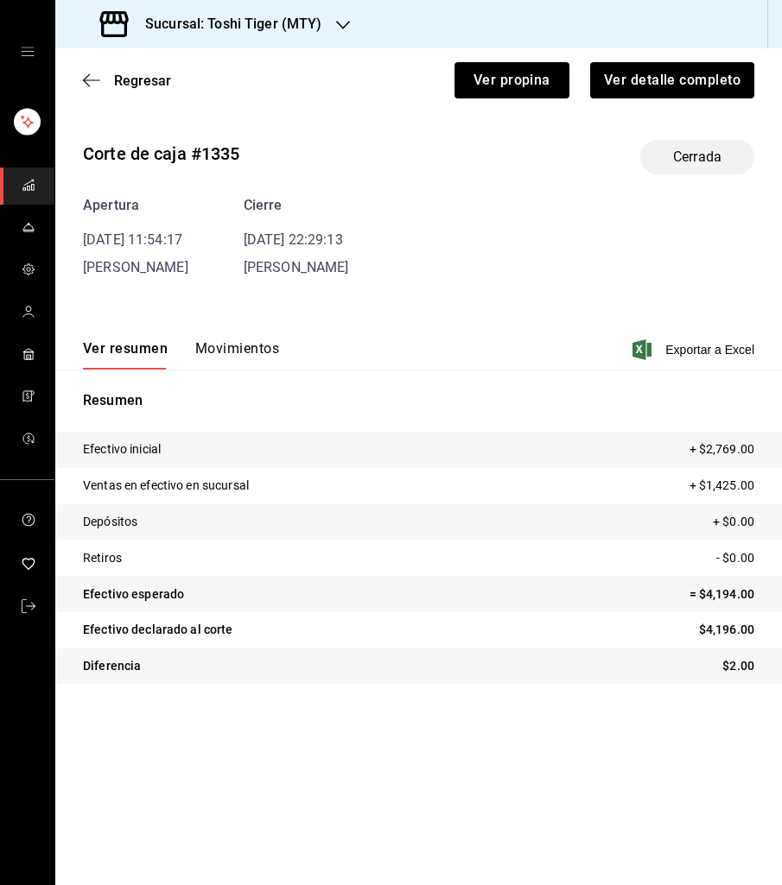
click at [212, 342] on button "Movimientos" at bounding box center [237, 354] width 84 height 29
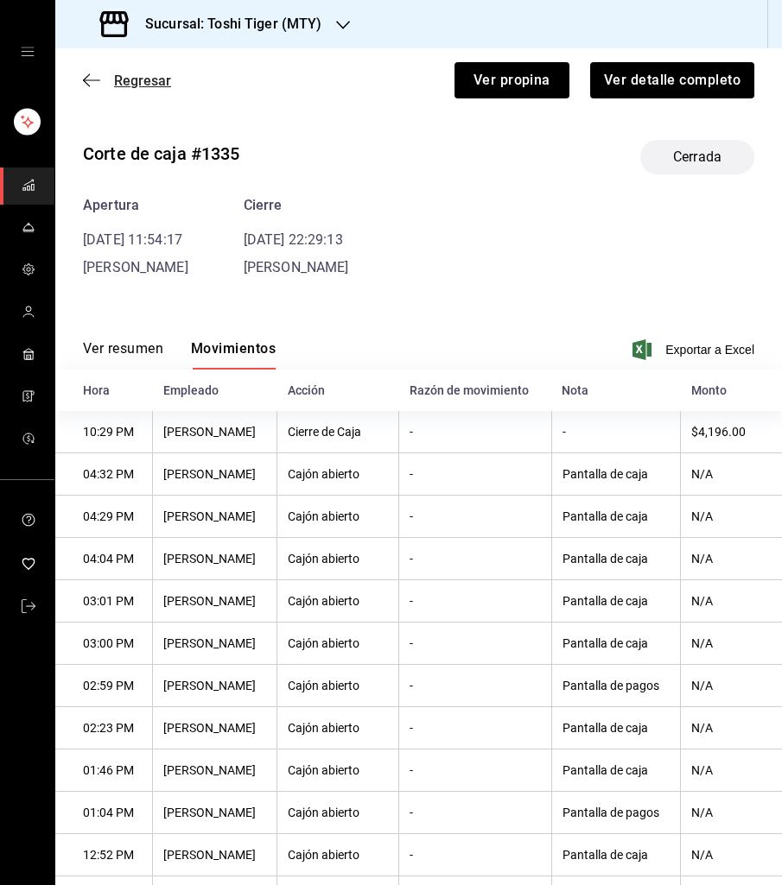
click at [148, 78] on span "Regresar" at bounding box center [142, 81] width 57 height 16
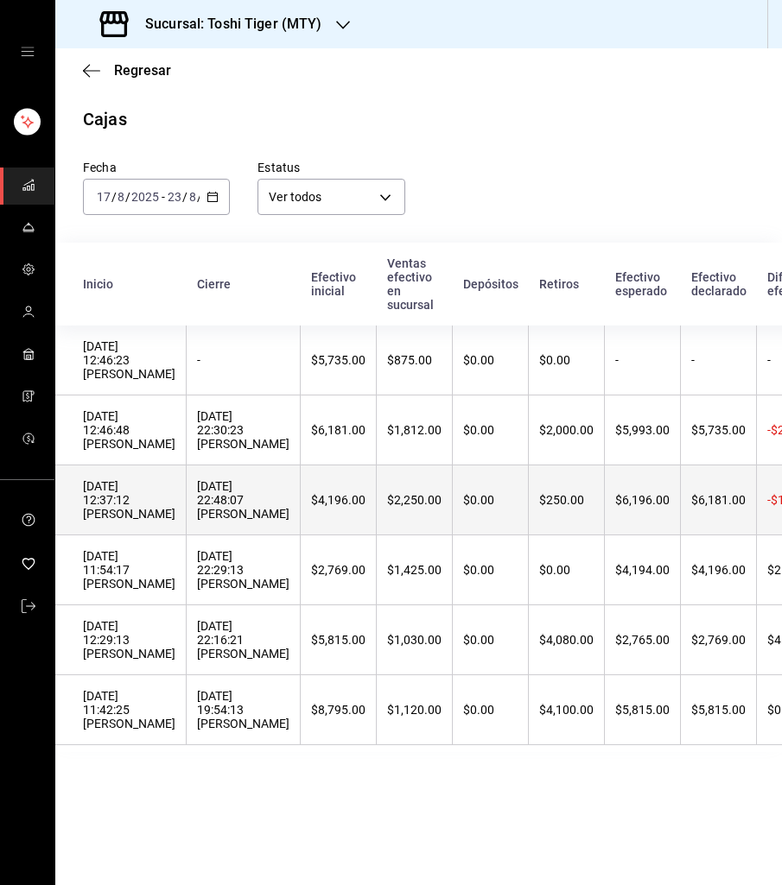
click at [155, 513] on div "[DATE] 12:37:12 [PERSON_NAME]" at bounding box center [129, 499] width 92 height 41
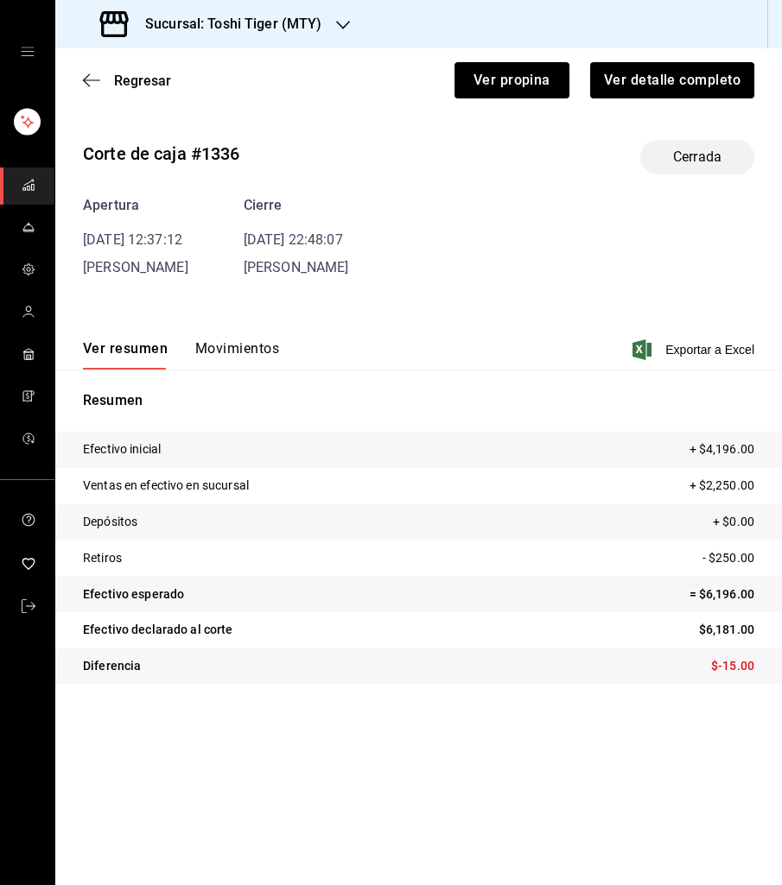
click at [214, 345] on button "Movimientos" at bounding box center [237, 354] width 84 height 29
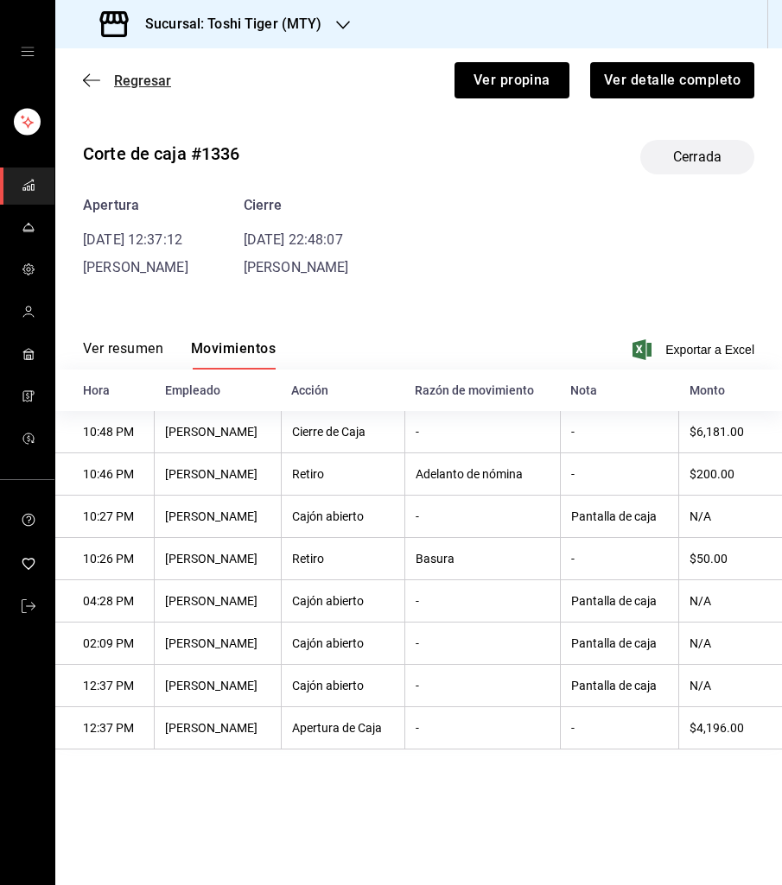
click at [136, 78] on span "Regresar" at bounding box center [142, 81] width 57 height 16
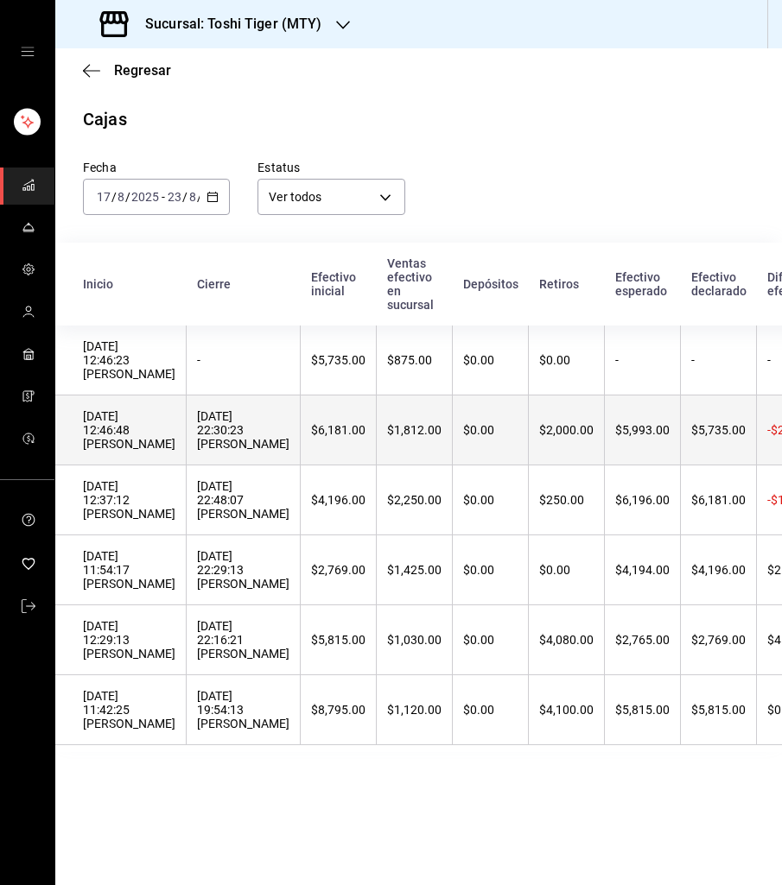
click at [163, 441] on th "[DATE] 12:46:48 [PERSON_NAME]" at bounding box center [120, 431] width 131 height 70
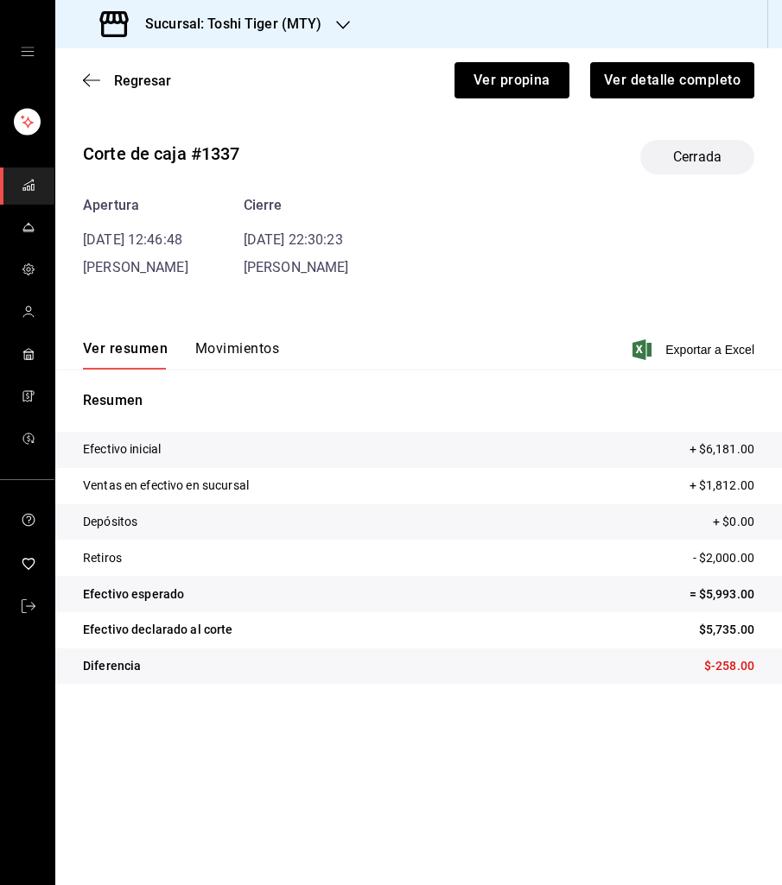
click at [231, 344] on button "Movimientos" at bounding box center [237, 354] width 84 height 29
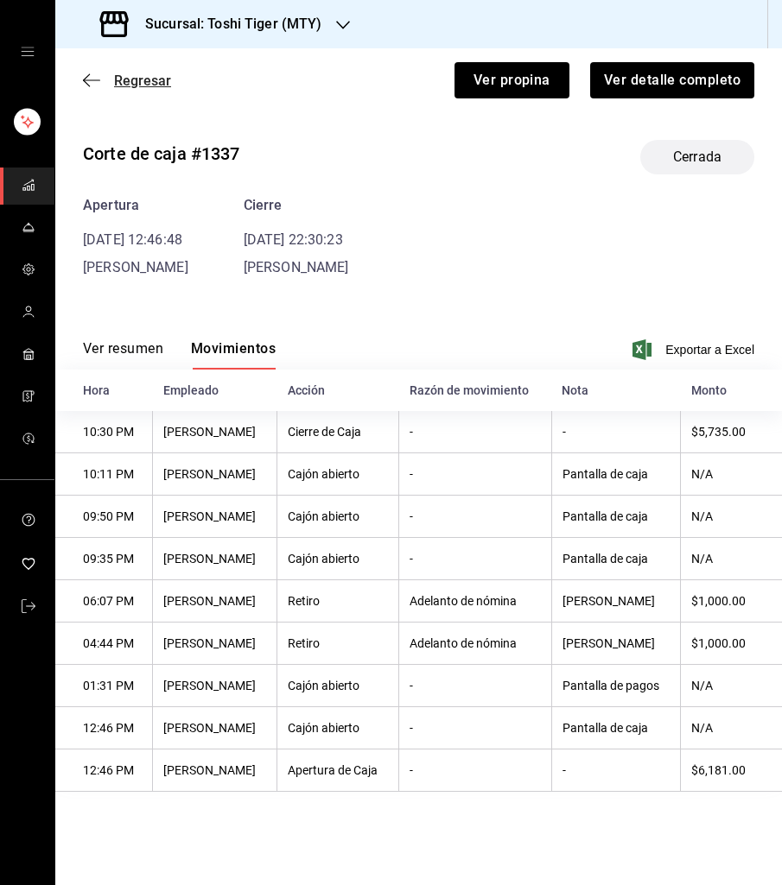
click at [141, 76] on span "Regresar" at bounding box center [142, 81] width 57 height 16
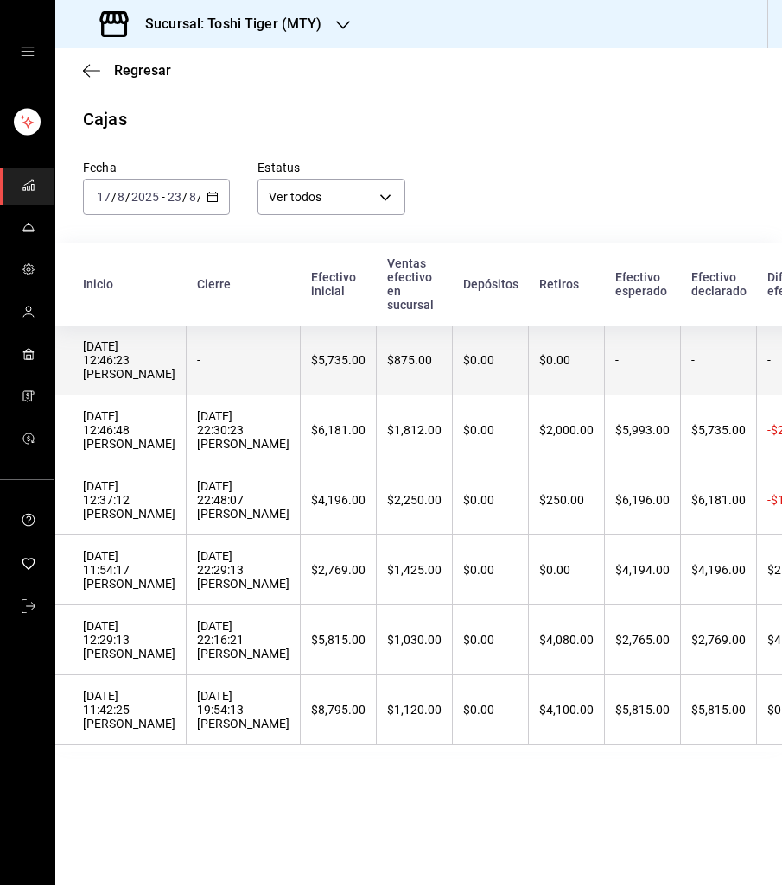
click at [169, 371] on th "[DATE] 12:46:23 [PERSON_NAME]" at bounding box center [120, 361] width 131 height 70
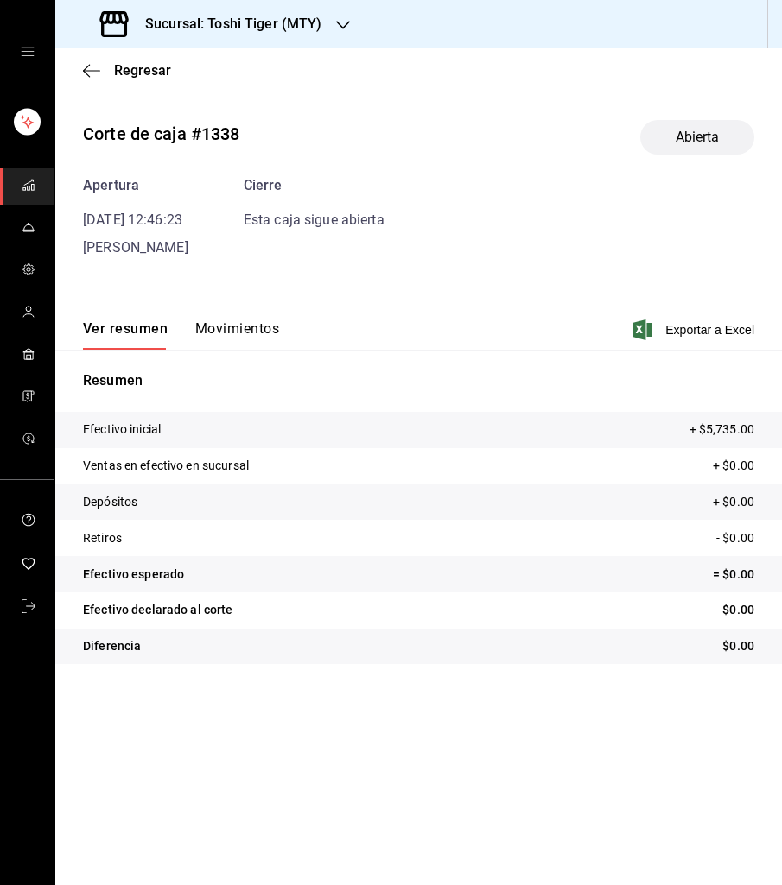
click at [225, 321] on button "Movimientos" at bounding box center [237, 334] width 84 height 29
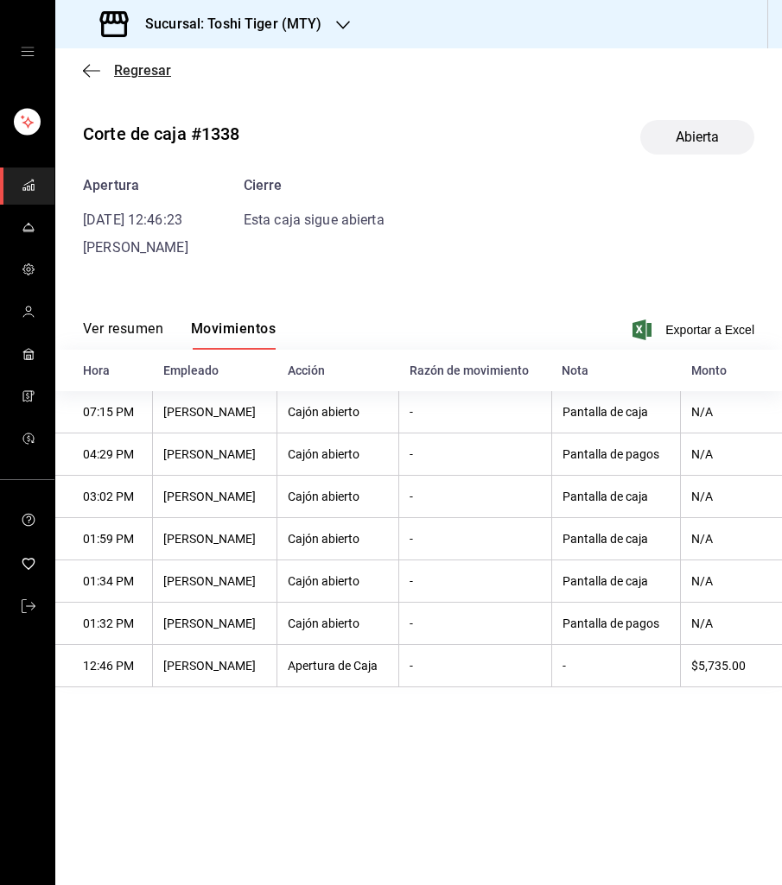
click at [134, 67] on span "Regresar" at bounding box center [142, 70] width 57 height 16
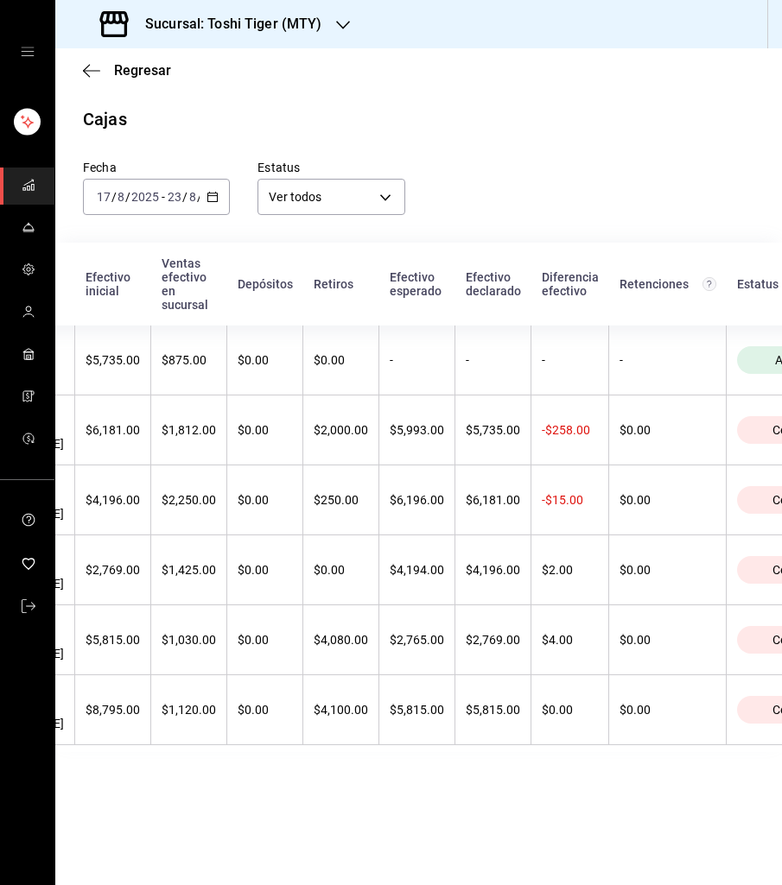
scroll to position [0, 202]
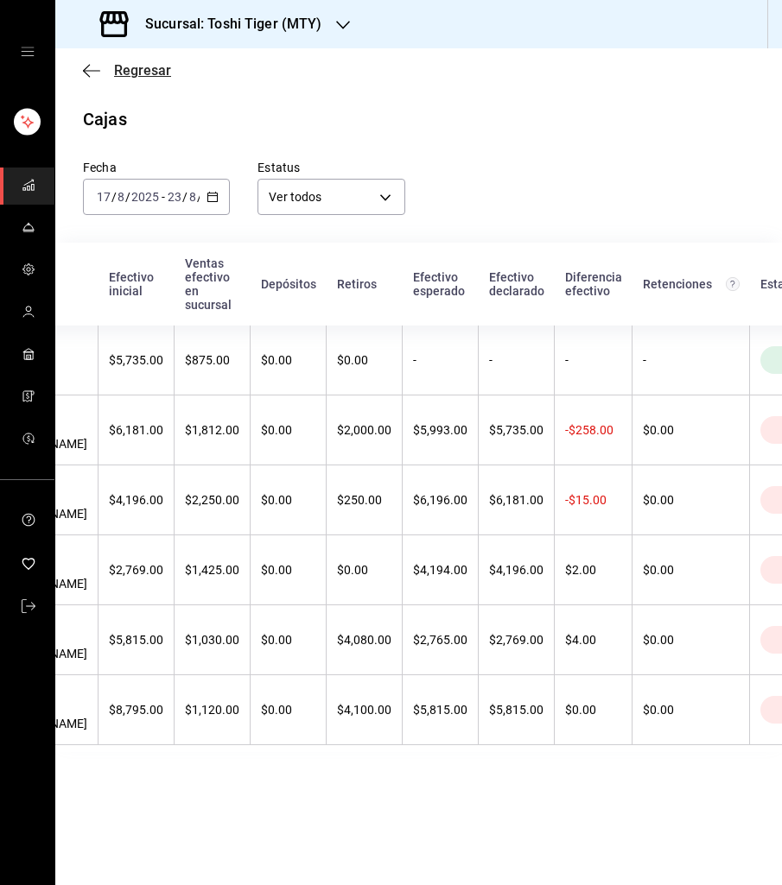
click at [129, 69] on span "Regresar" at bounding box center [142, 70] width 57 height 16
